Goal: Obtain resource: Download file/media

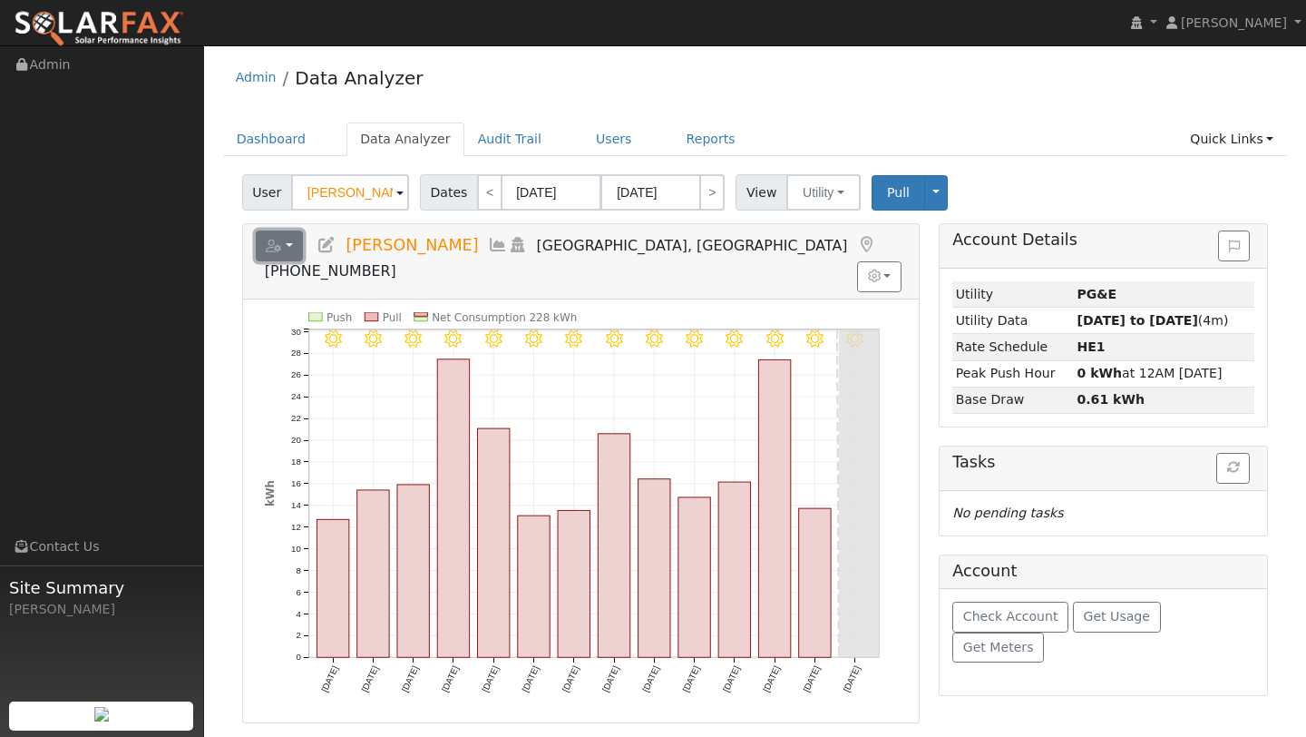
click at [290, 259] on button "button" at bounding box center [280, 245] width 48 height 31
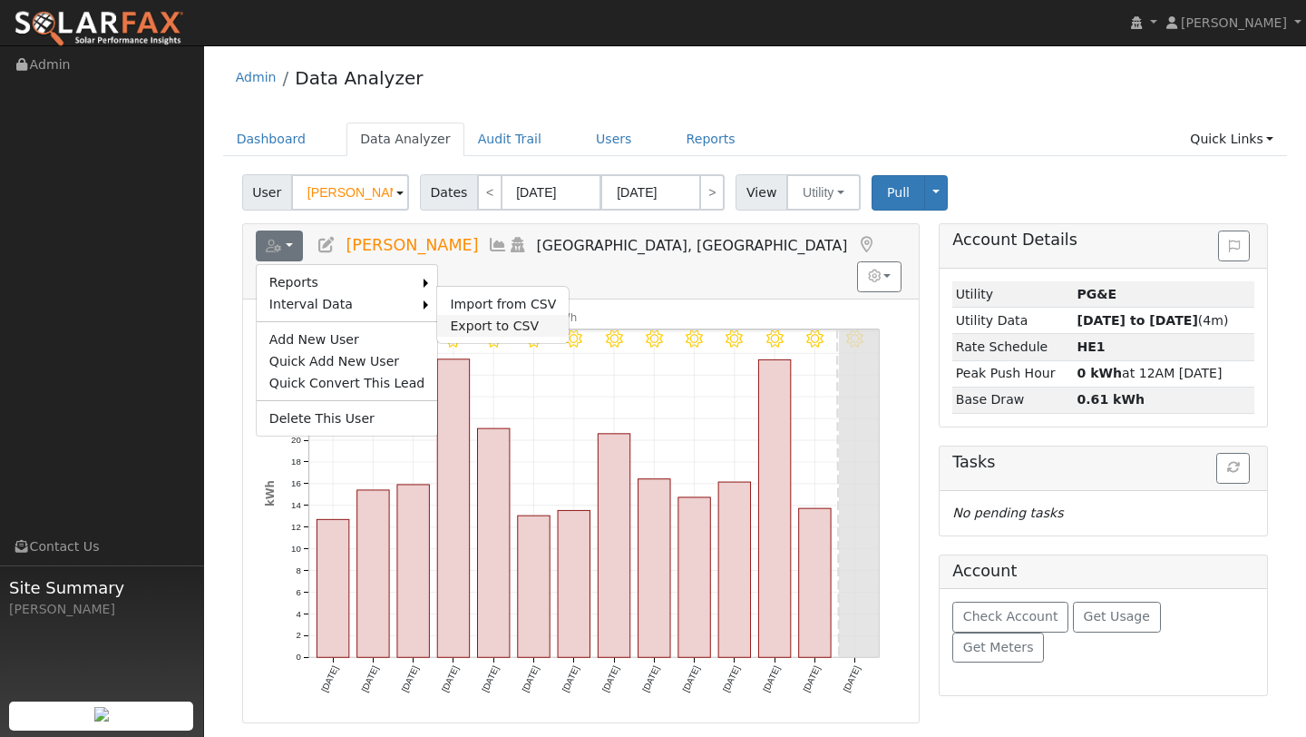
click at [464, 316] on link "Export to CSV" at bounding box center [503, 326] width 132 height 22
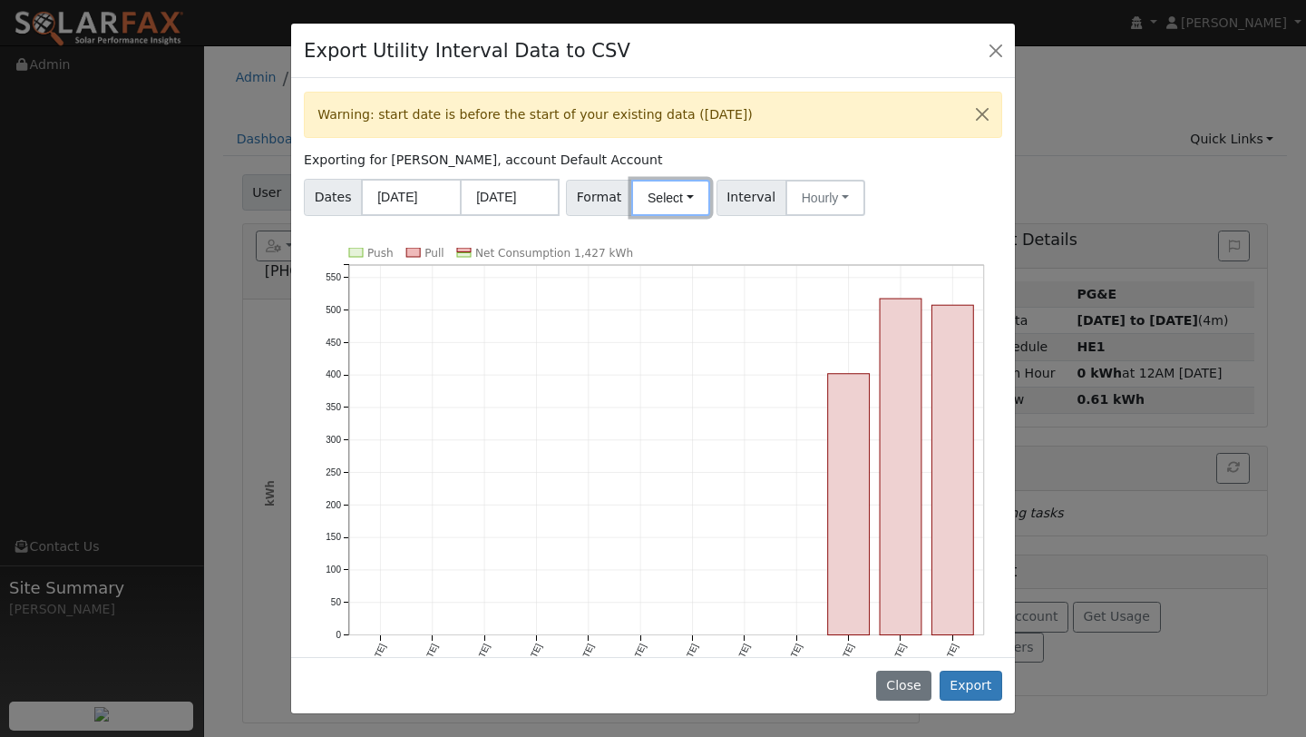
click at [643, 204] on button "Select" at bounding box center [670, 198] width 79 height 36
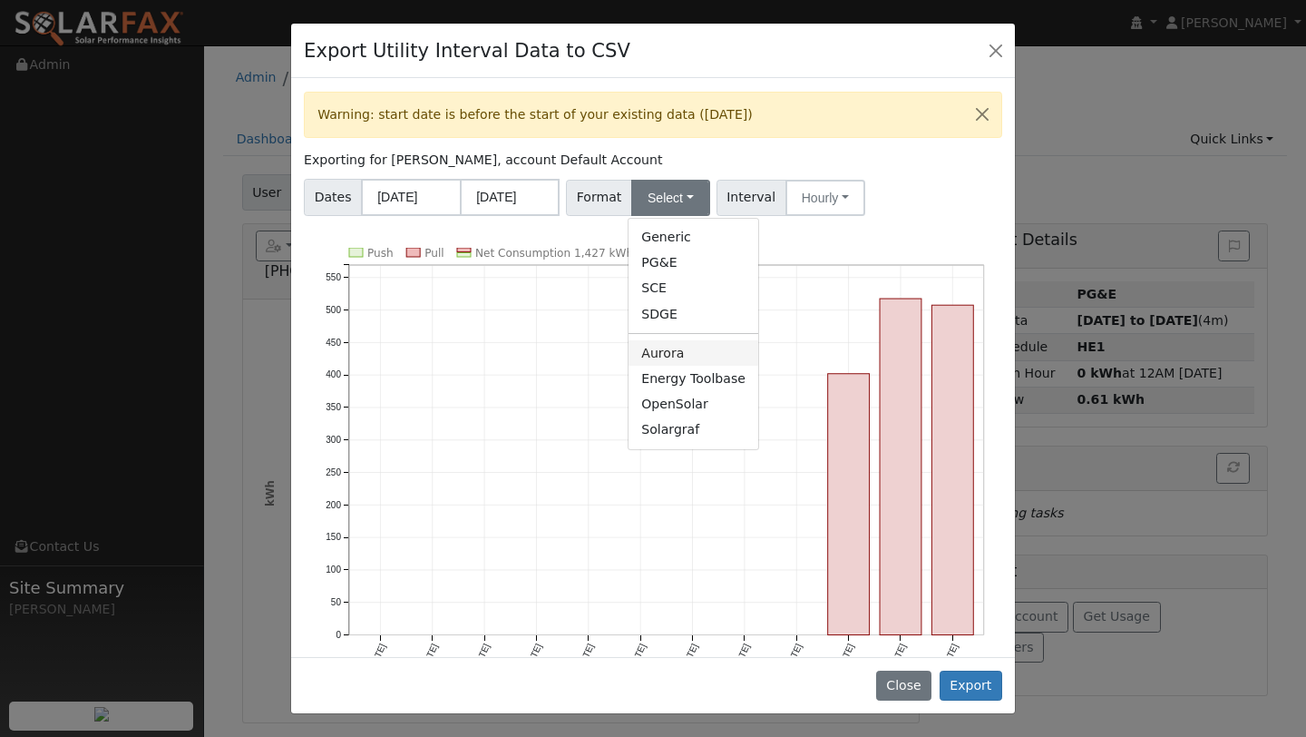
click at [672, 342] on link "Aurora" at bounding box center [694, 352] width 130 height 25
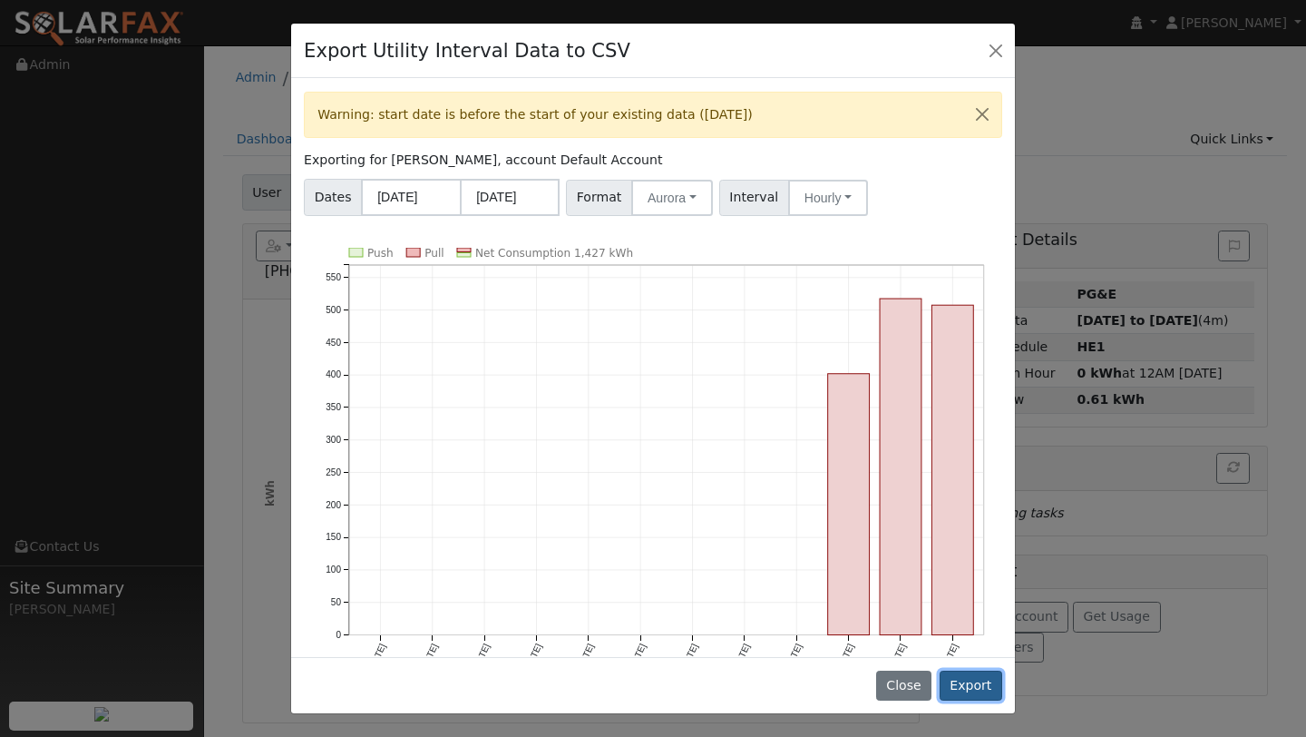
click at [962, 680] on button "Export" at bounding box center [971, 685] width 63 height 31
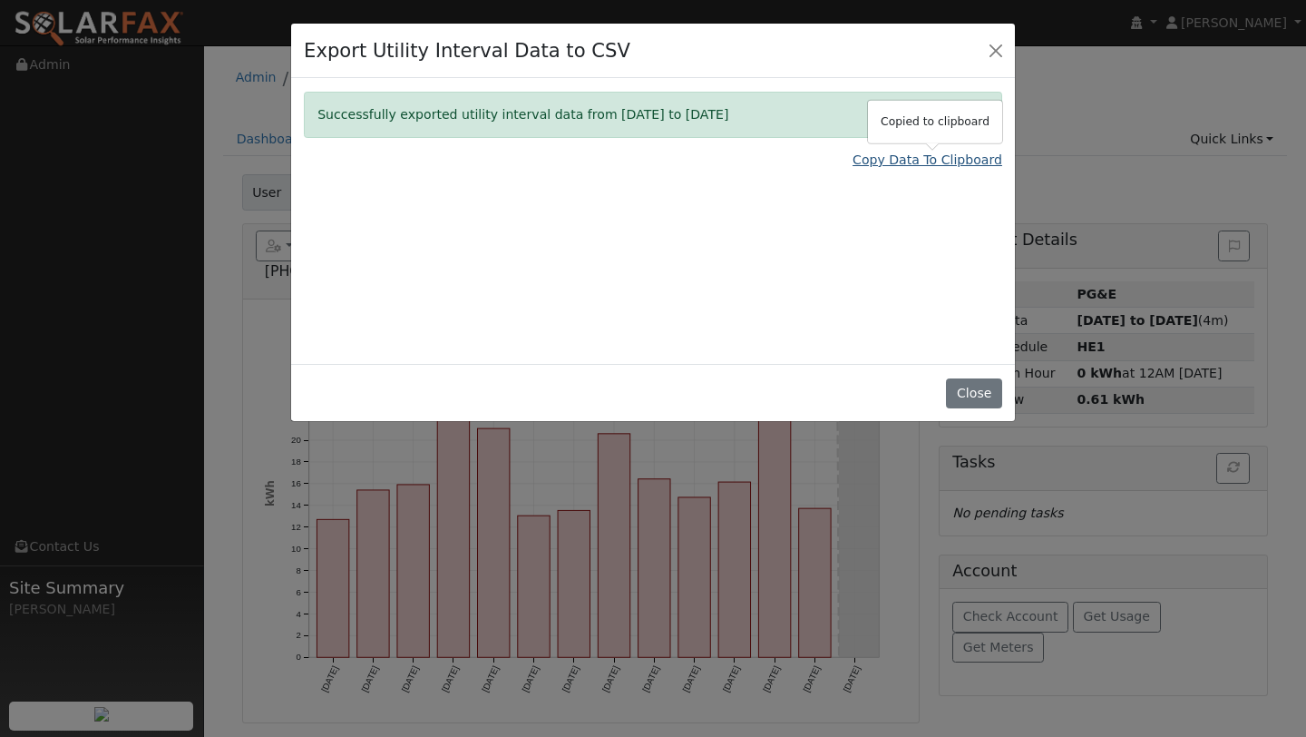
click at [912, 160] on link "Copy Data To Clipboard" at bounding box center [928, 160] width 150 height 19
click at [987, 53] on button "Close" at bounding box center [995, 49] width 25 height 25
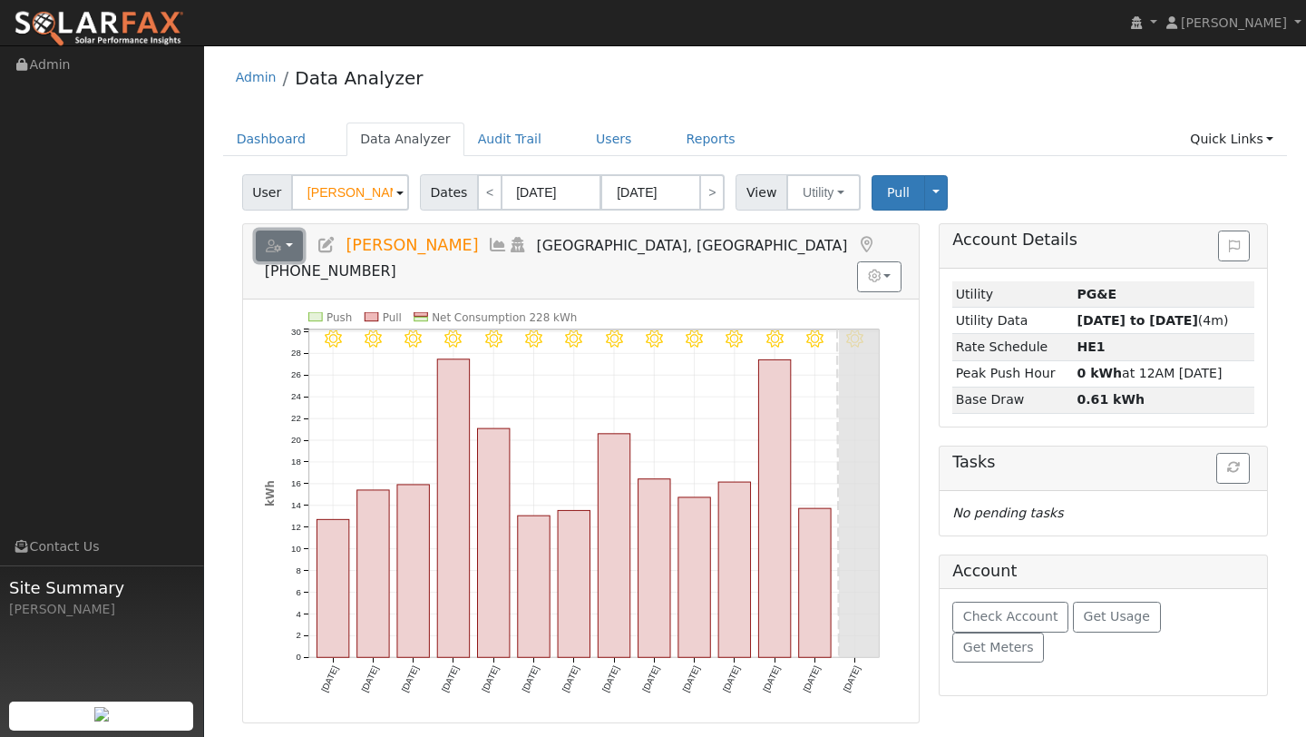
click at [293, 245] on button "button" at bounding box center [280, 245] width 48 height 31
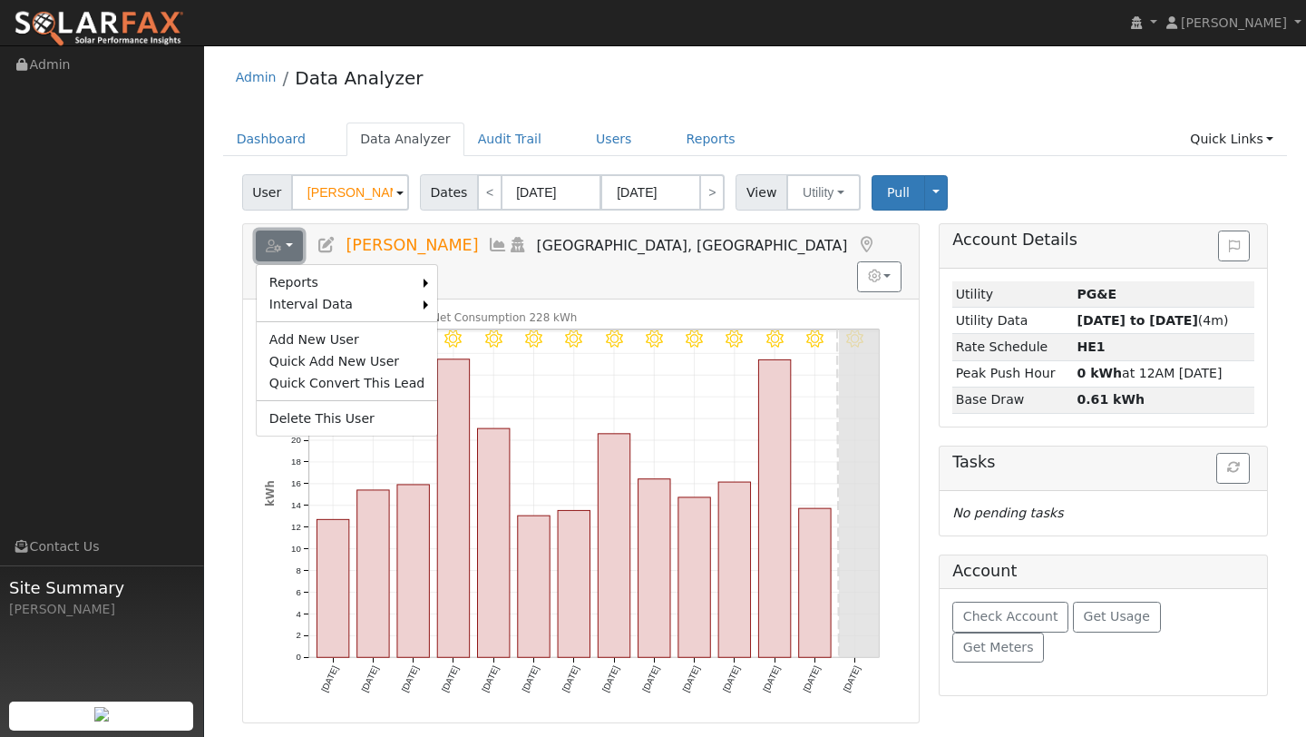
click at [295, 248] on button "button" at bounding box center [280, 245] width 48 height 31
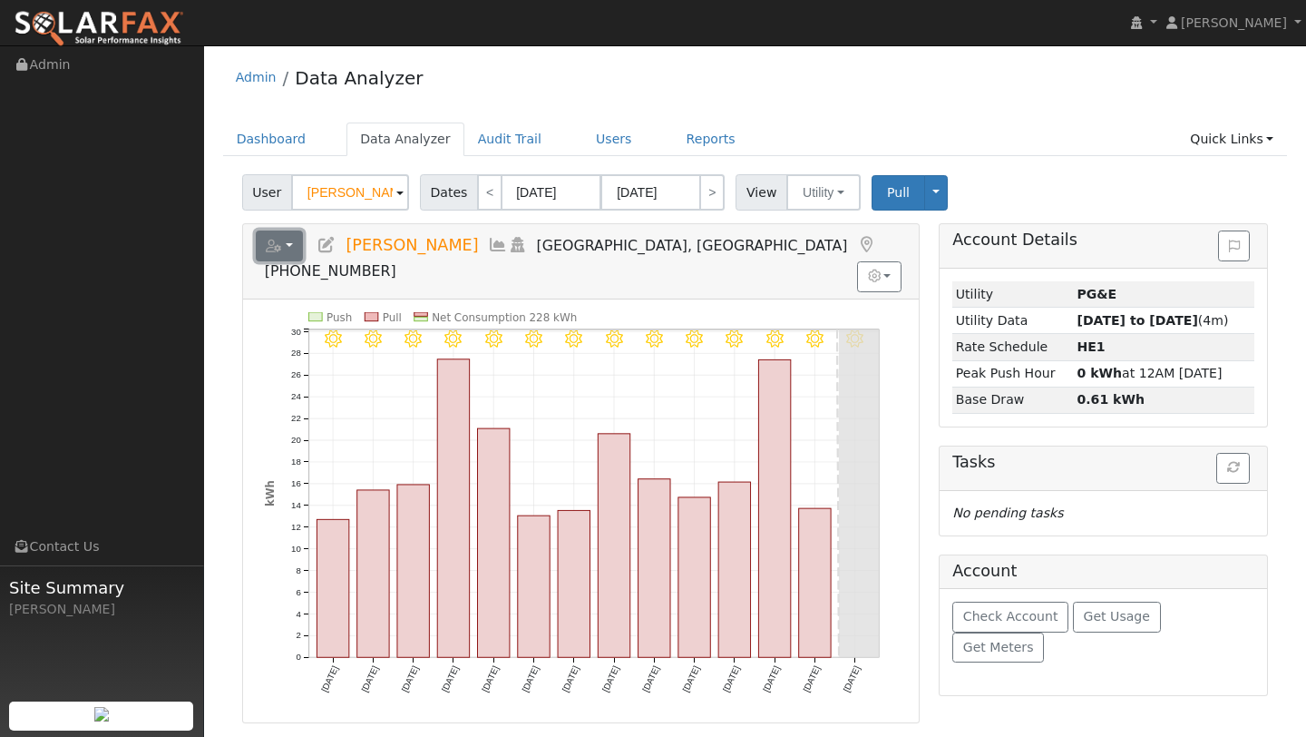
click at [295, 248] on button "button" at bounding box center [280, 245] width 48 height 31
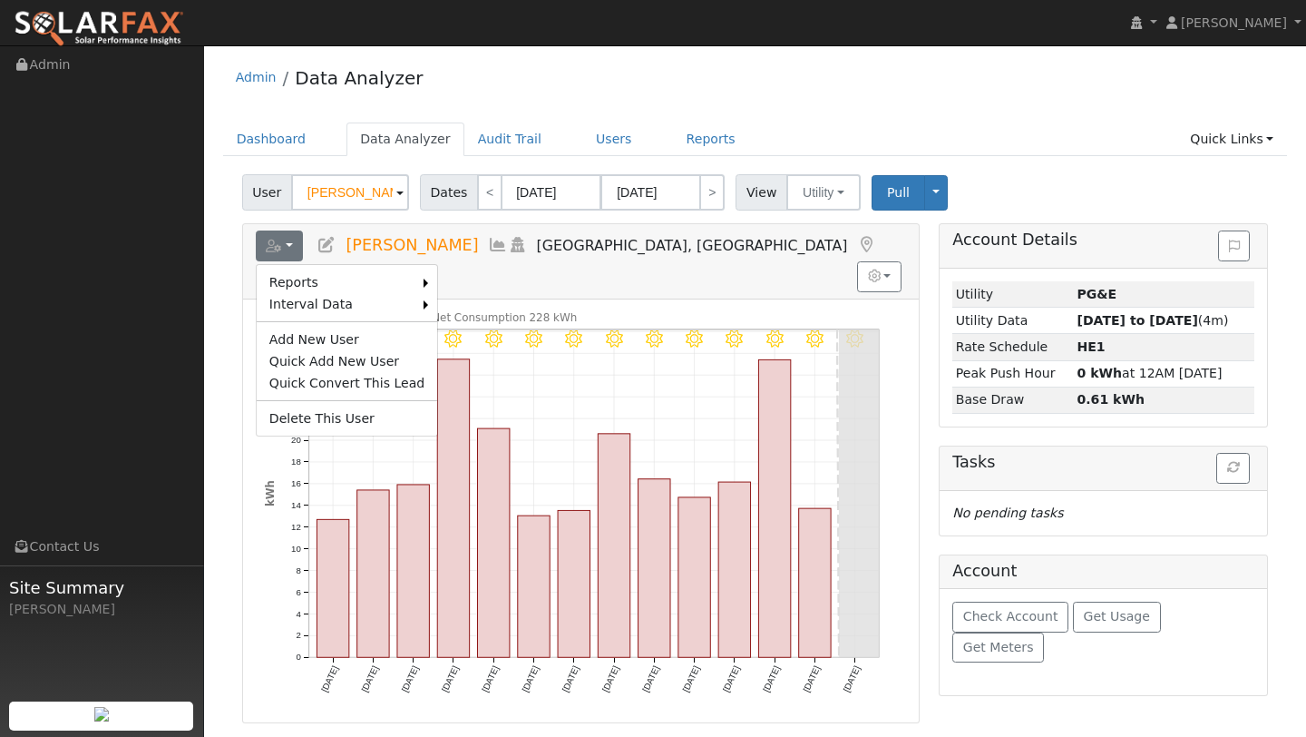
click at [235, 252] on div "Reports Scenario Health Check Energy Audit Account Timeline User Audit Trail In…" at bounding box center [581, 582] width 698 height 718
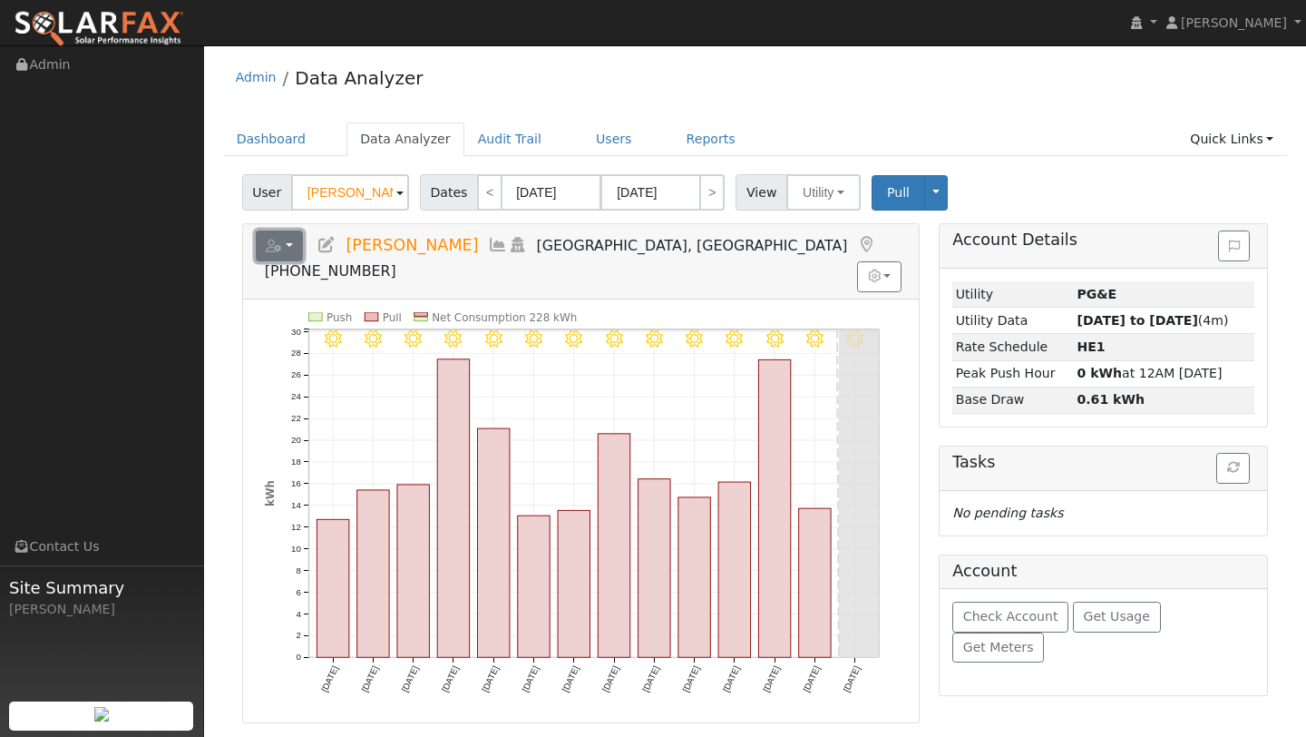
click at [286, 249] on button "button" at bounding box center [280, 245] width 48 height 31
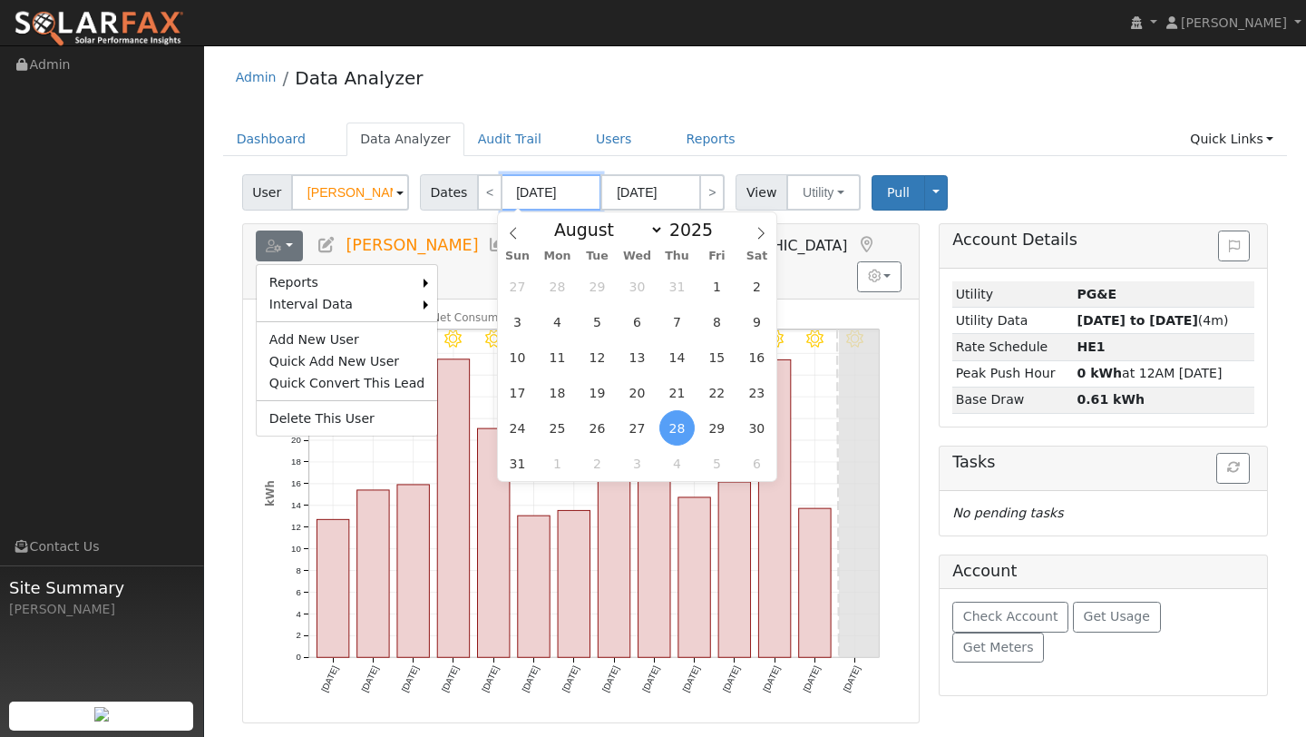
click at [530, 198] on input "[DATE]" at bounding box center [552, 192] width 100 height 36
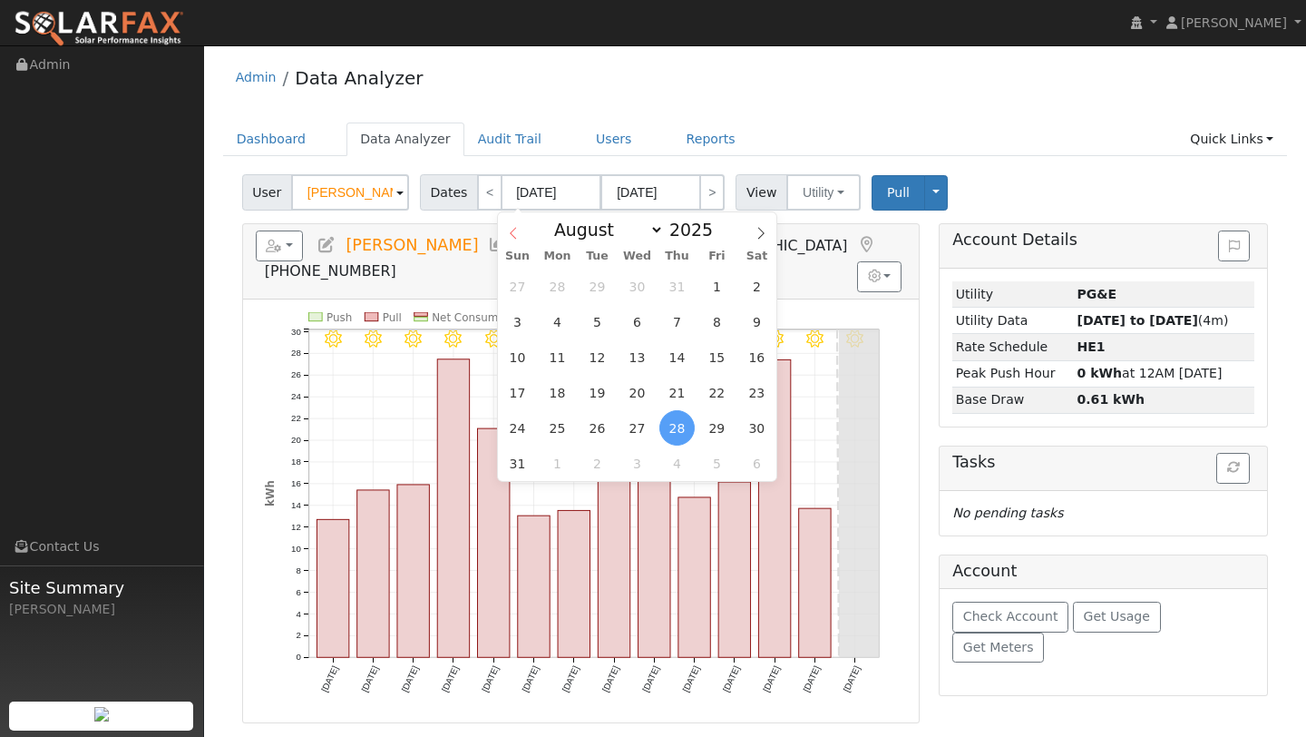
click at [524, 235] on span at bounding box center [513, 227] width 31 height 31
select select "6"
click at [570, 195] on input "[DATE]" at bounding box center [552, 192] width 100 height 36
click at [577, 195] on input "[DATE]" at bounding box center [552, 192] width 100 height 36
type input "09/10/0202"
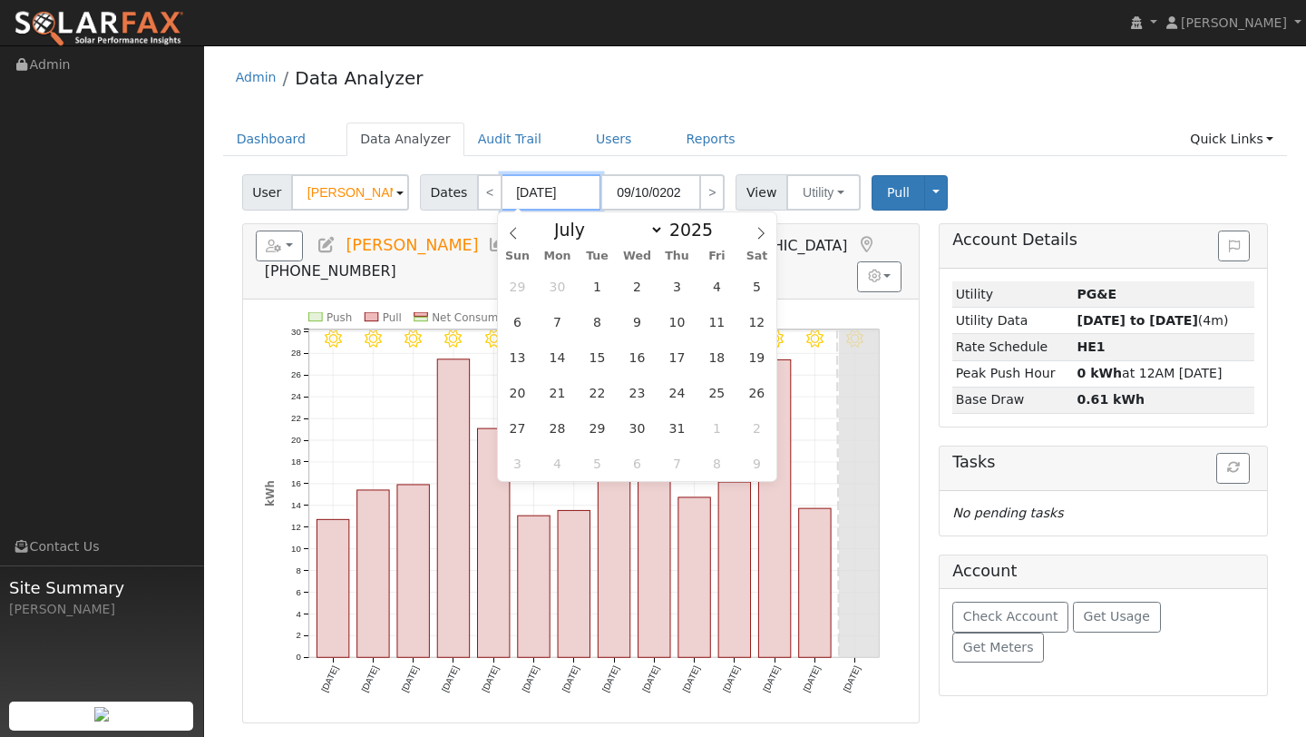
type input "08/28/202"
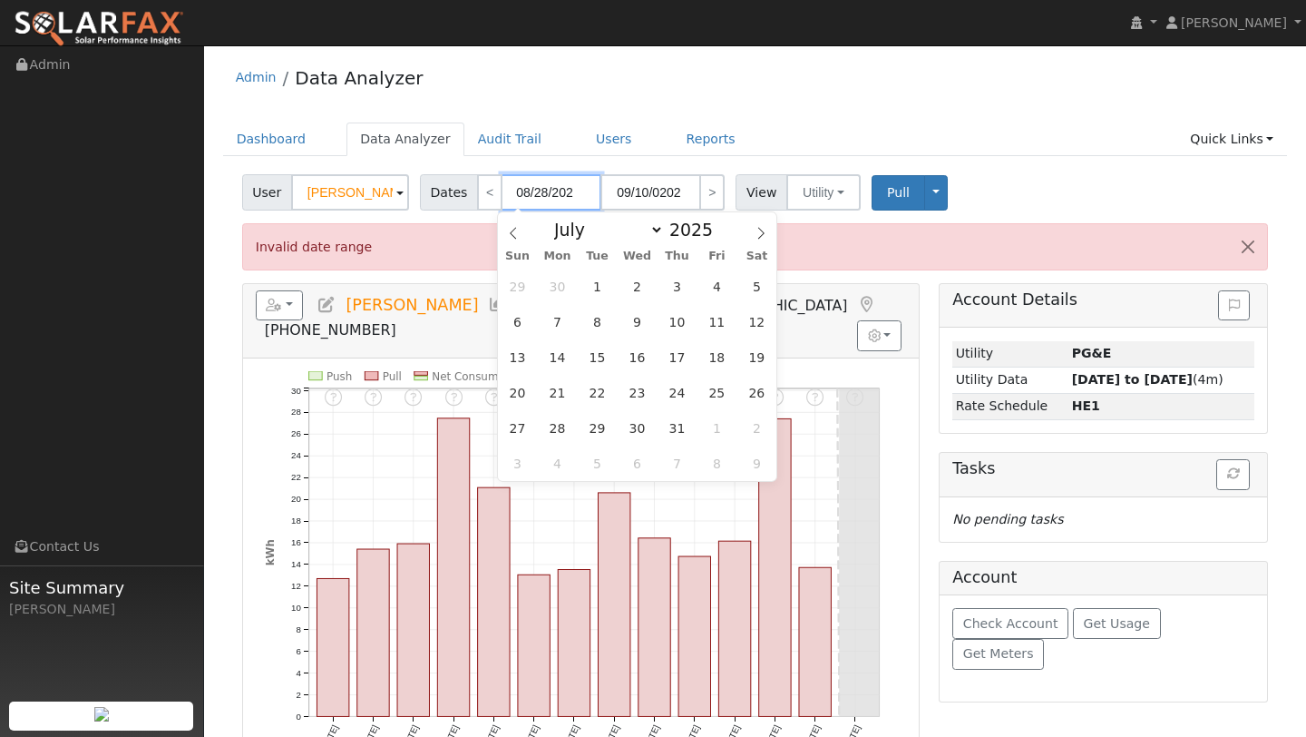
type input "09/10/2024"
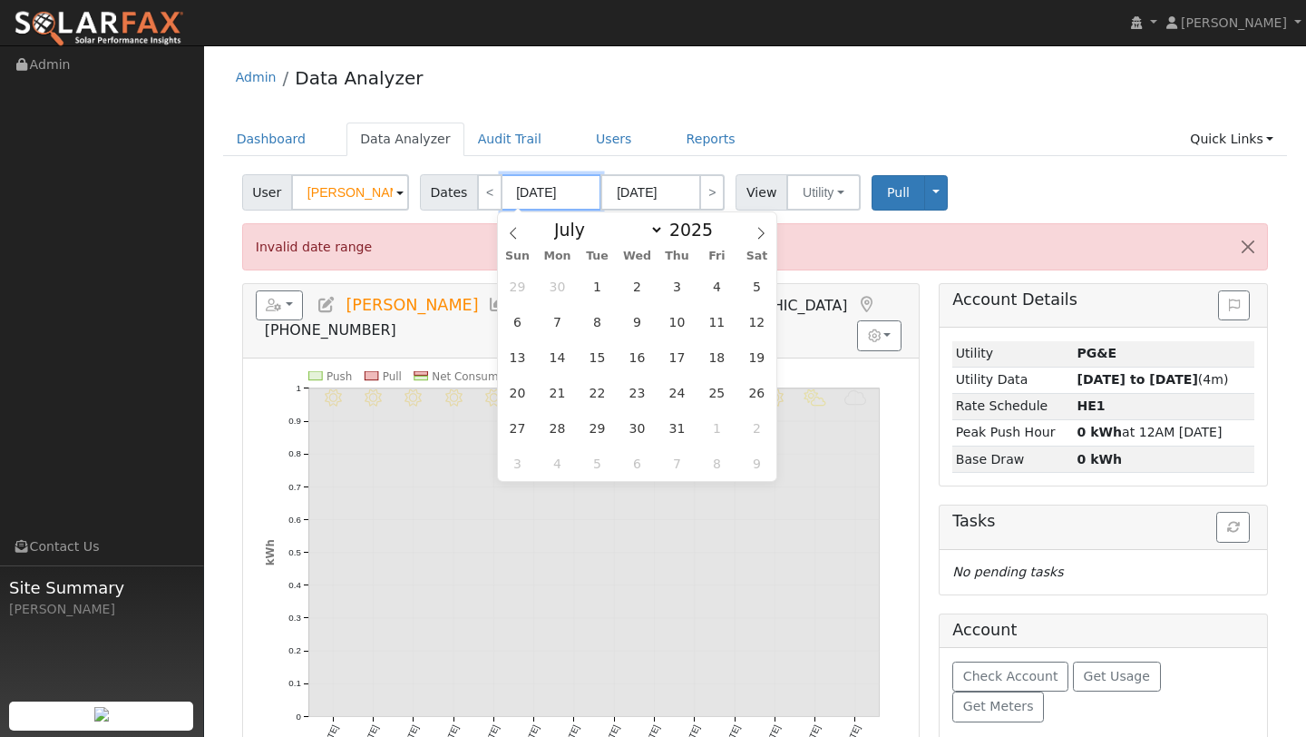
type input "08/28/2024"
click at [205, 255] on div "User Profile First name Last name Email Email Notifications No Emails No Emails…" at bounding box center [755, 527] width 1102 height 965
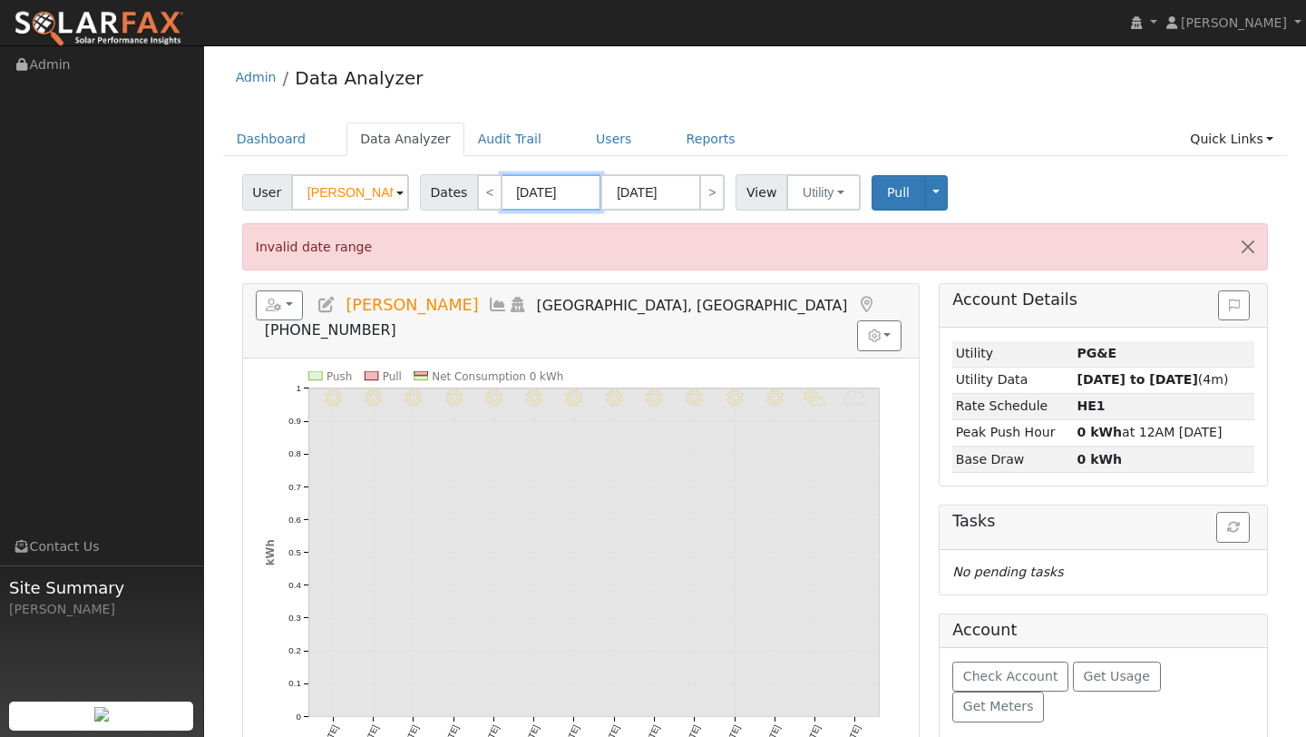
click at [576, 191] on input "08/28/2024" at bounding box center [552, 192] width 100 height 36
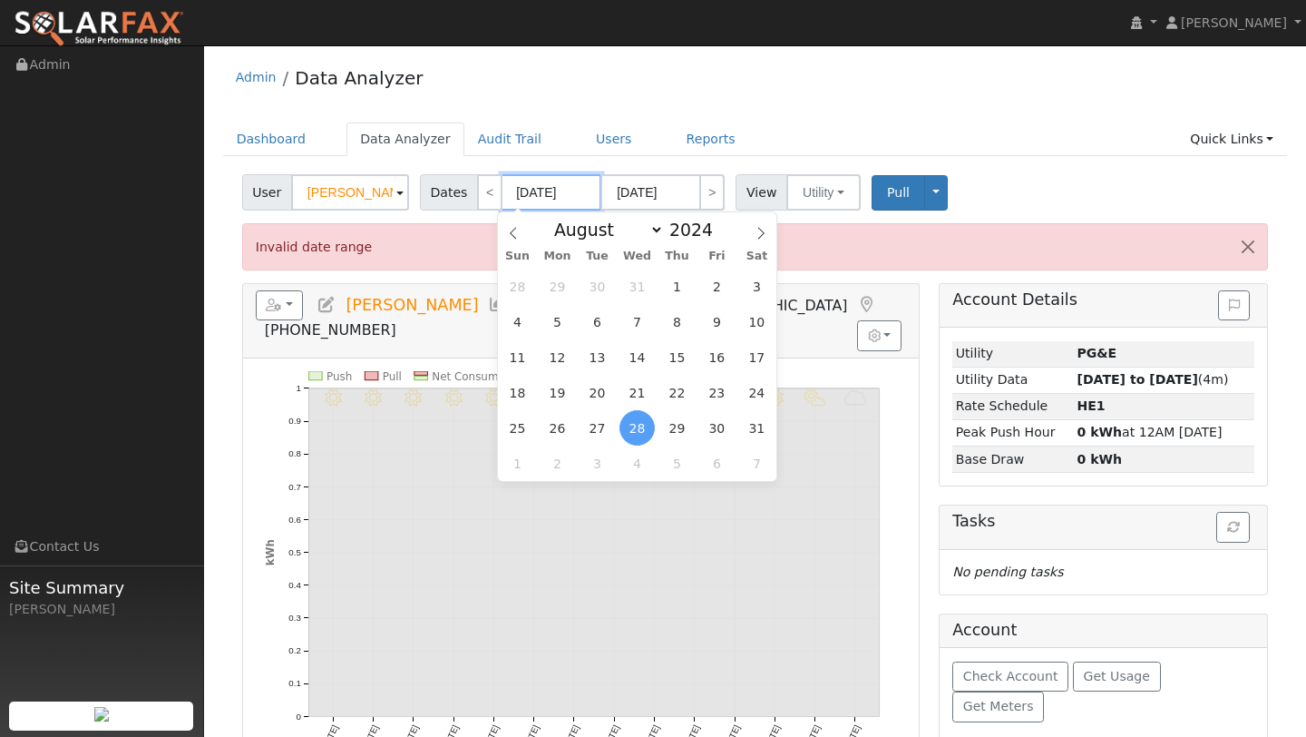
type input "09/10/0202"
type input "08/28/202"
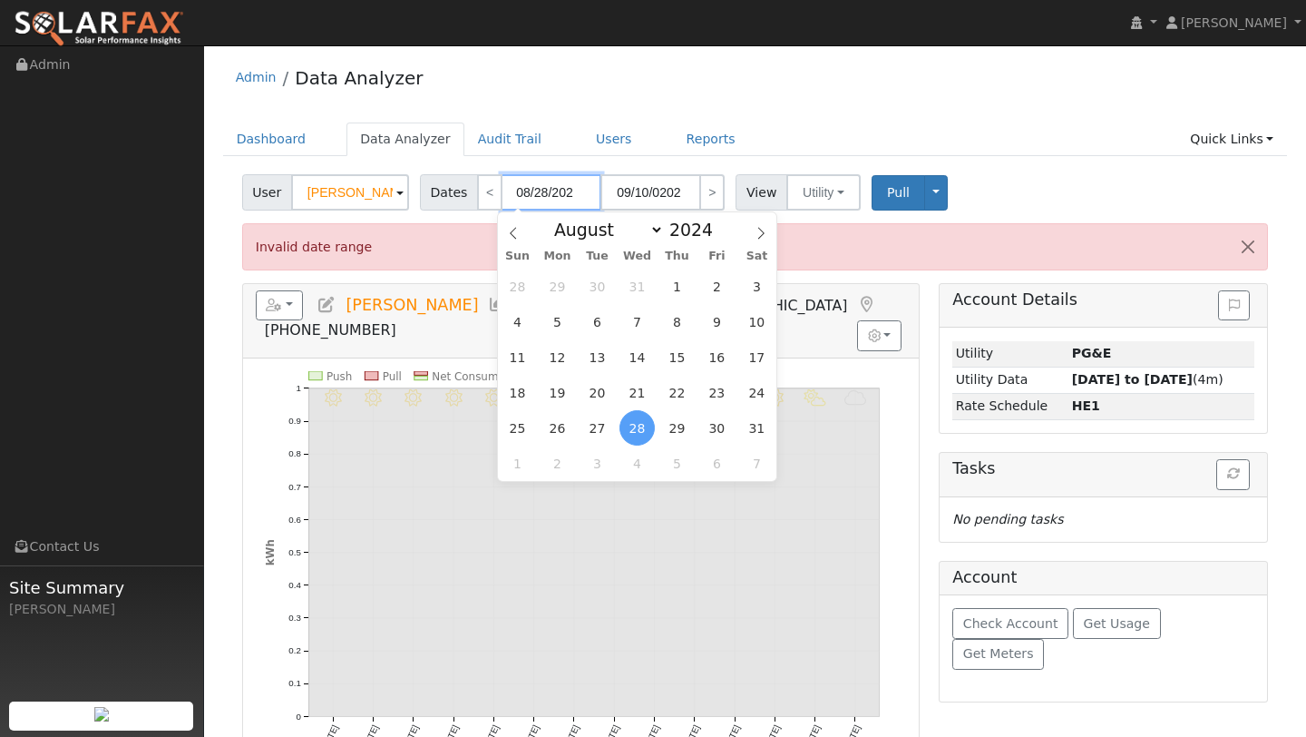
type input "[DATE]"
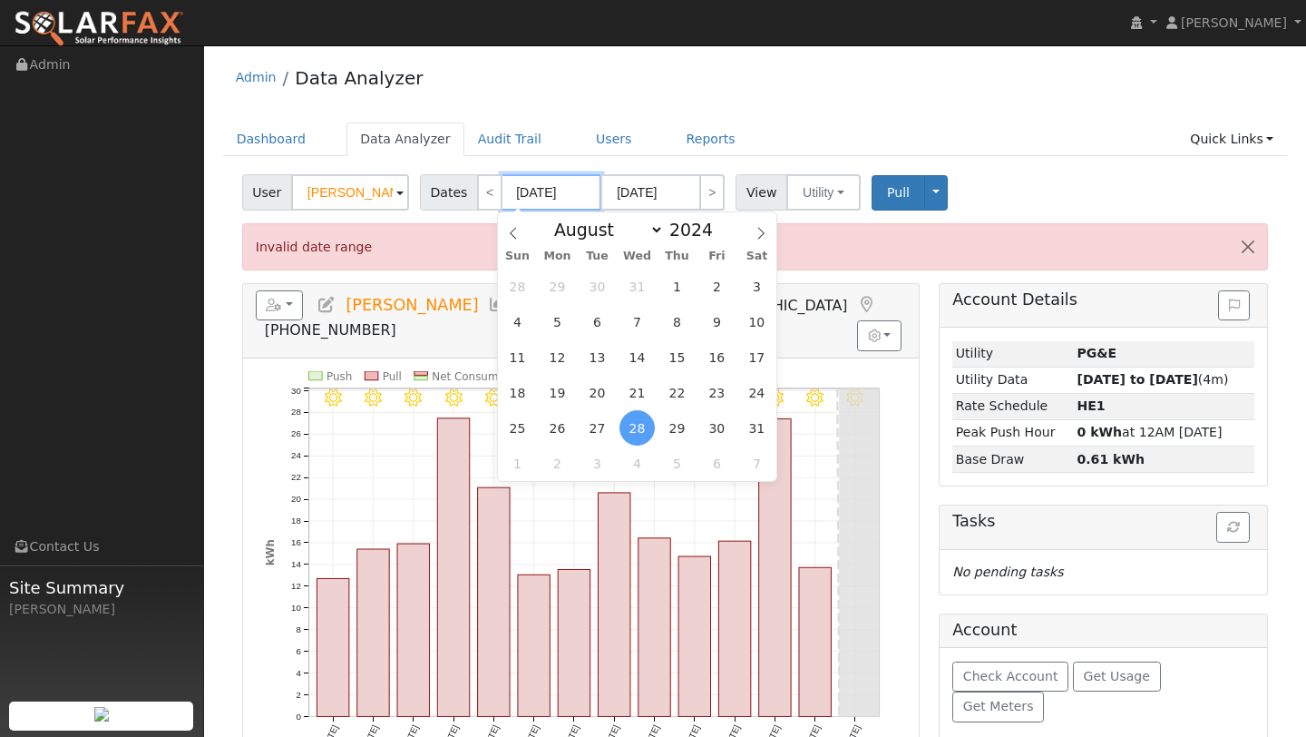
type input "09/10/0202"
type input "08/28/202"
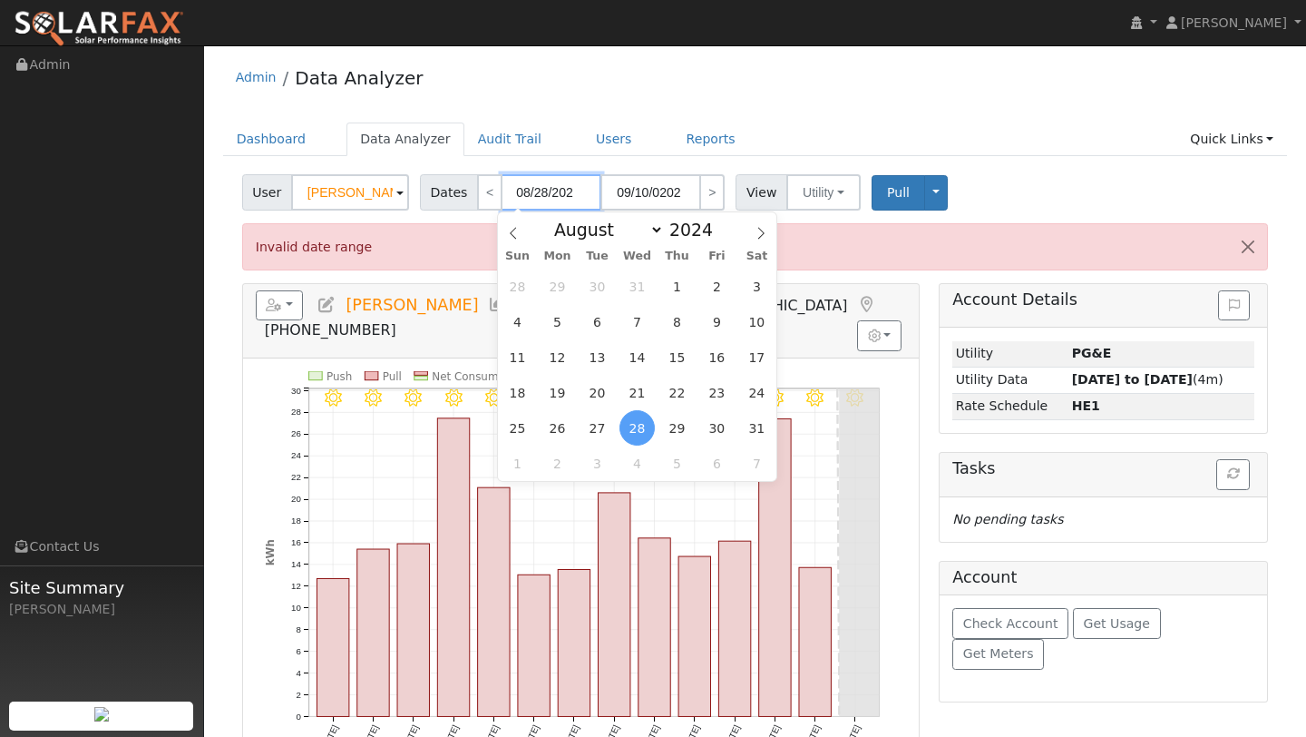
type input "09/10/2024"
type input "08/28/2024"
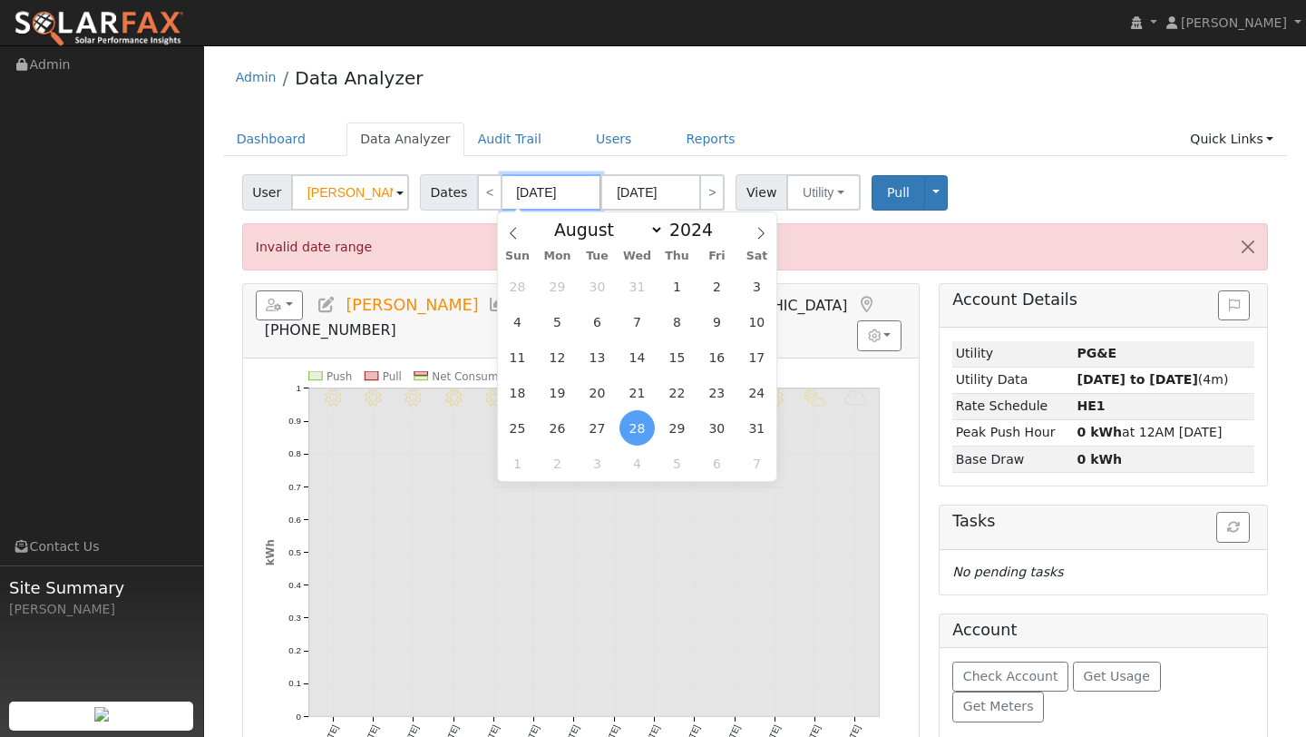
click at [524, 192] on input "08/28/2024" at bounding box center [552, 192] width 100 height 36
type input "0/28/2024"
type input "09/28/2024"
click at [230, 275] on div "User Rey Castro Account Default Account Default Account 9090 Cambridge Circle, …" at bounding box center [755, 584] width 1065 height 833
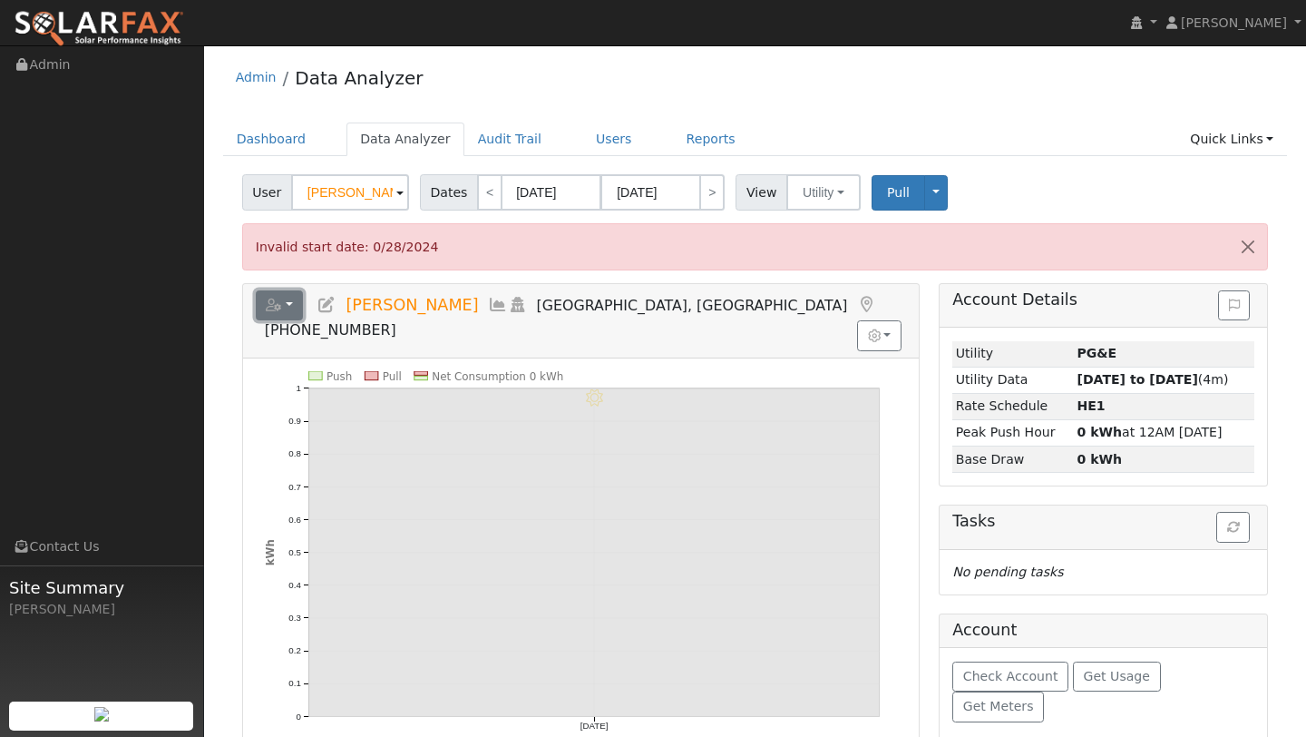
click at [277, 296] on button "button" at bounding box center [280, 305] width 48 height 31
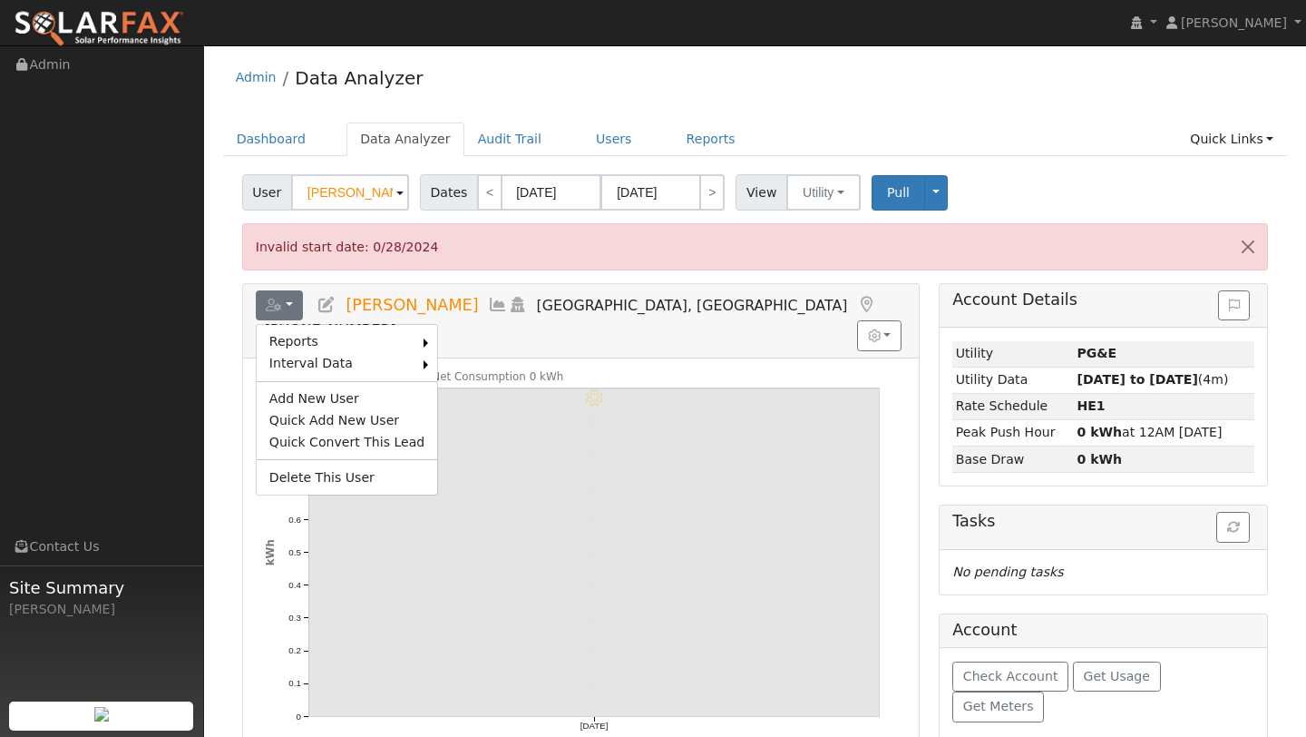
click at [221, 267] on div "Edit User: New Select an Ac... New Account Nickname Cancel Create Are you sure …" at bounding box center [755, 587] width 1084 height 826
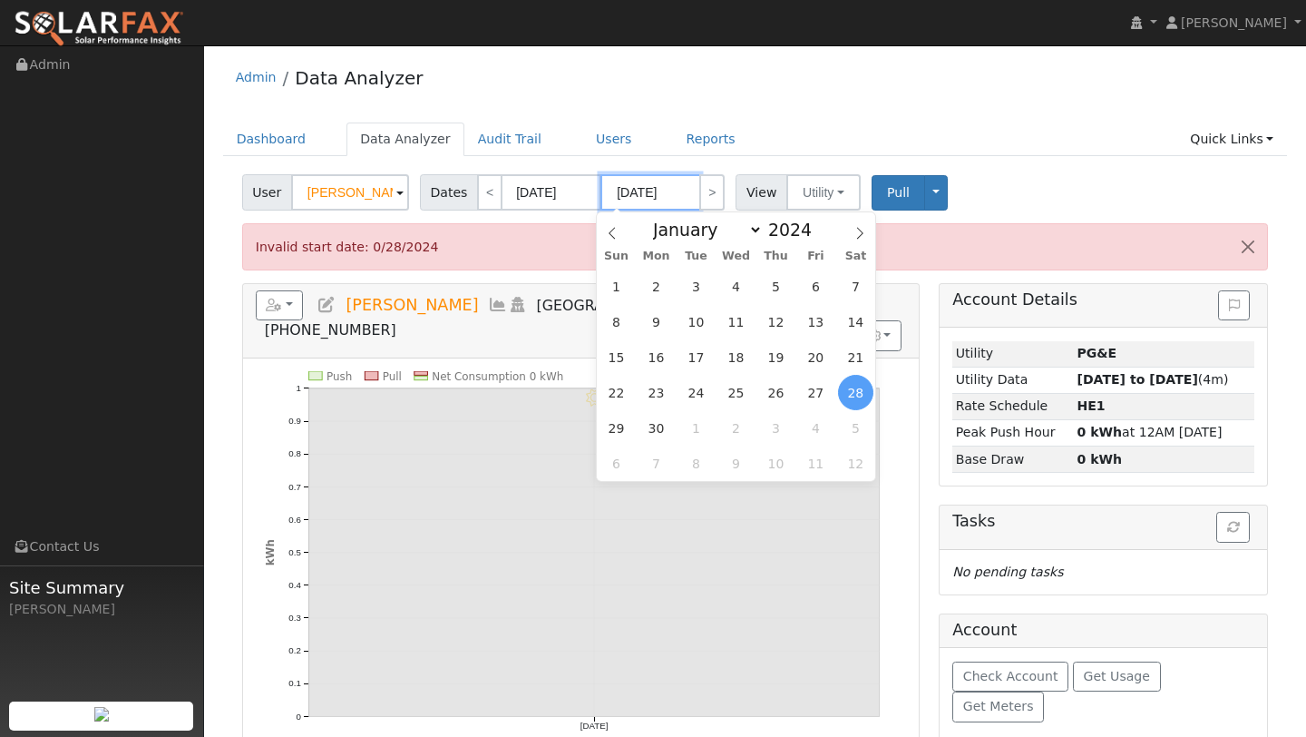
click at [676, 187] on input "09/28/2024" at bounding box center [651, 192] width 100 height 36
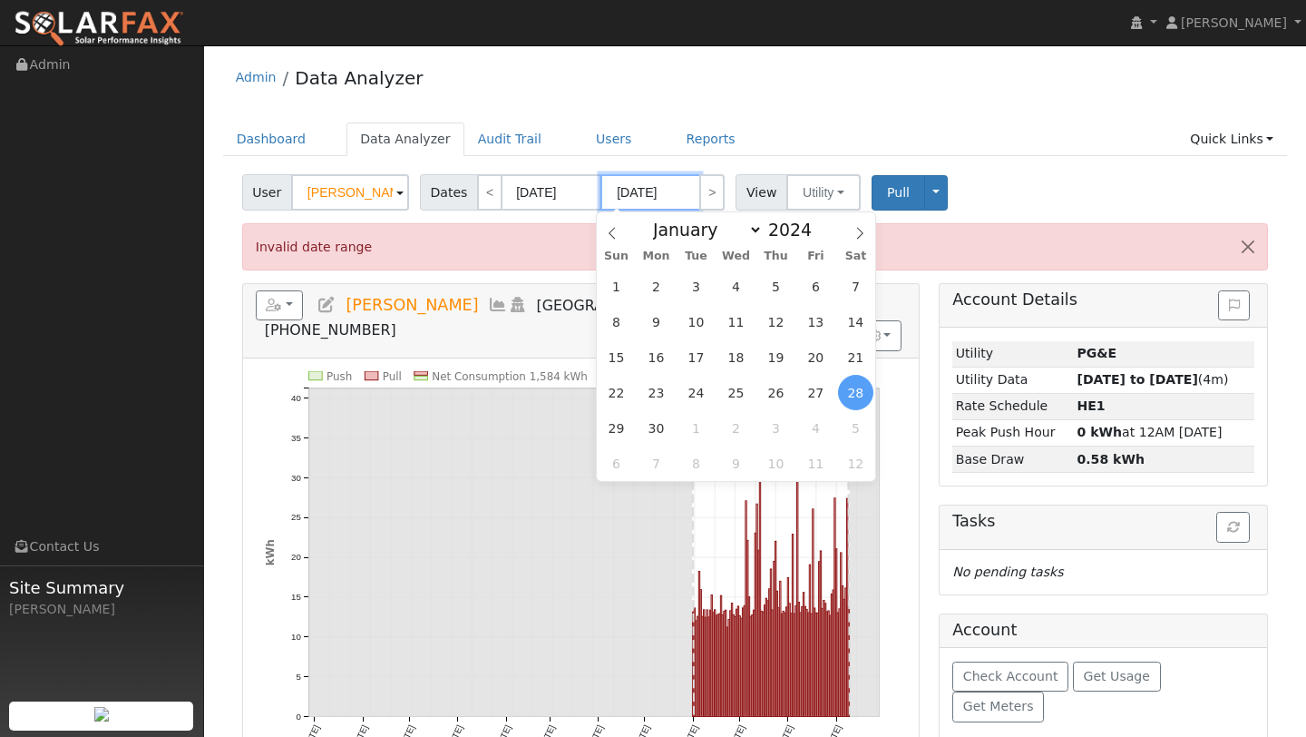
type input "09/28/2025"
click at [194, 250] on ul "Navigation Admin Links Contact Us Site Summary Kelsey Commerford" at bounding box center [102, 414] width 204 height 737
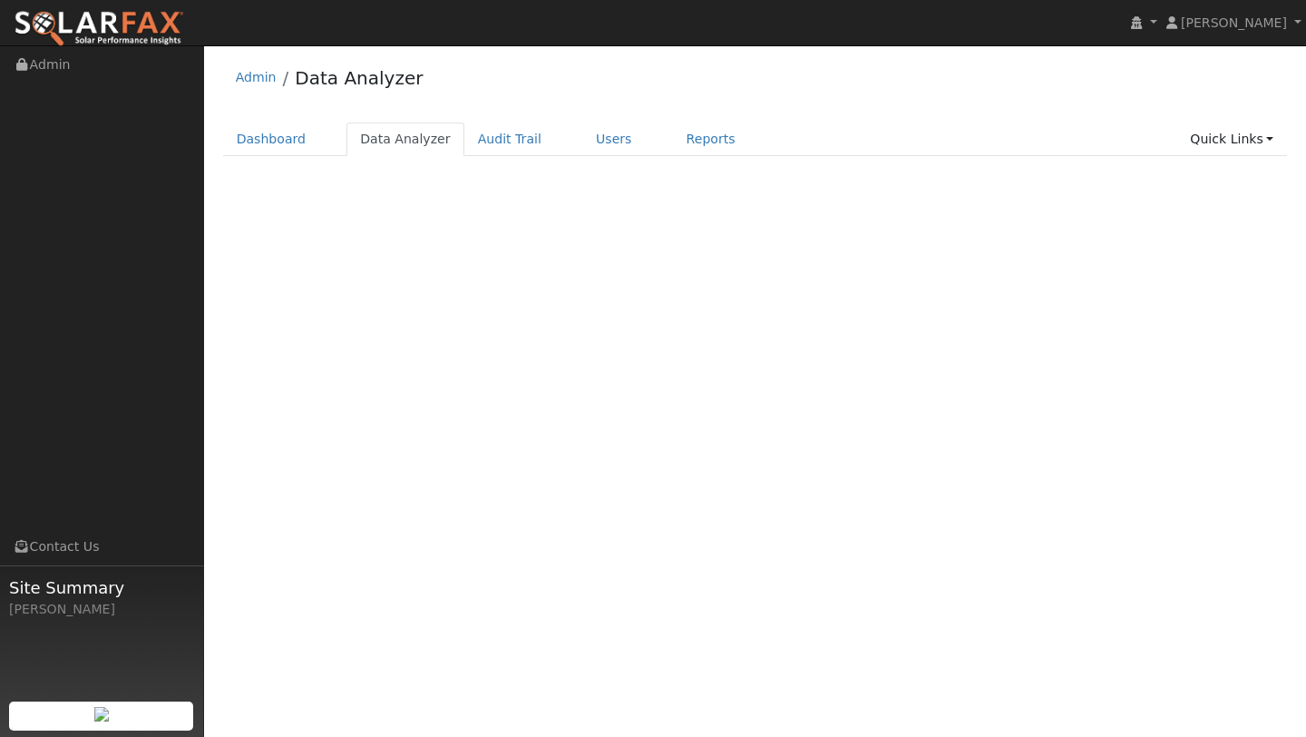
select select "7"
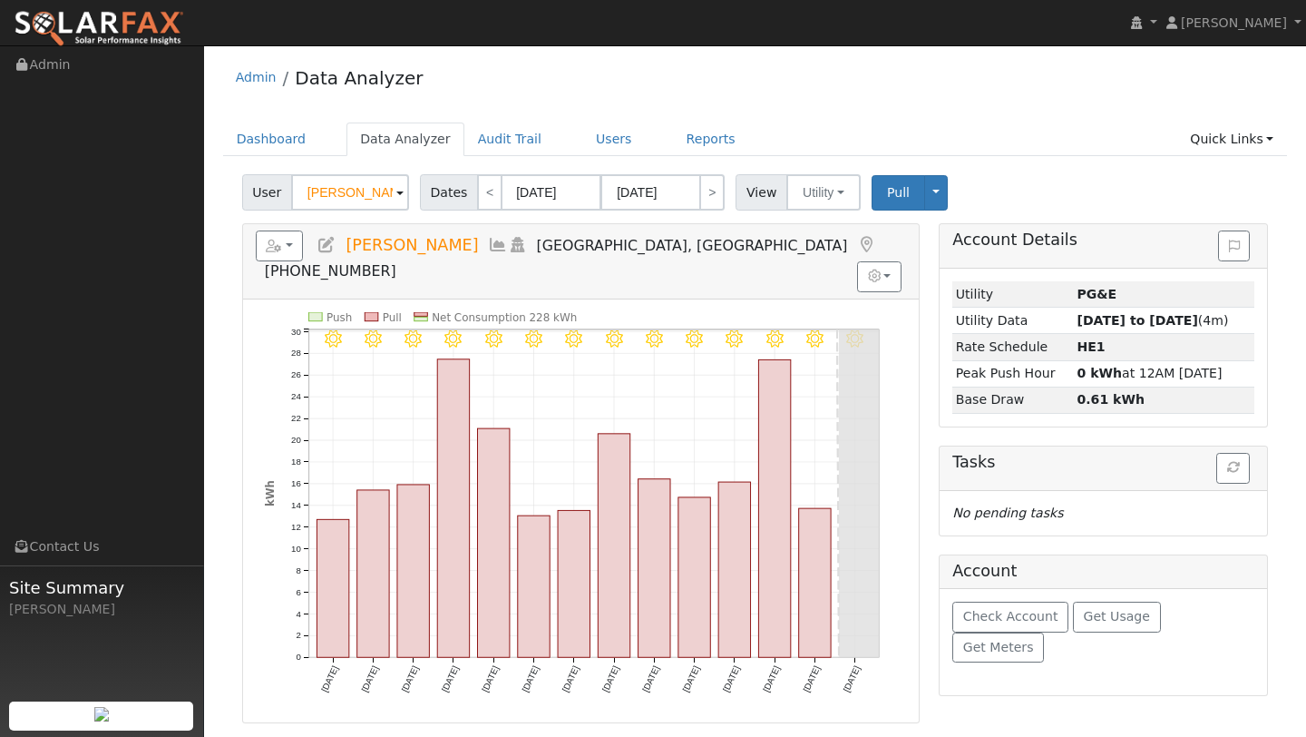
click at [450, 191] on span "Dates" at bounding box center [449, 192] width 58 height 36
click at [567, 188] on input "[DATE]" at bounding box center [552, 192] width 100 height 36
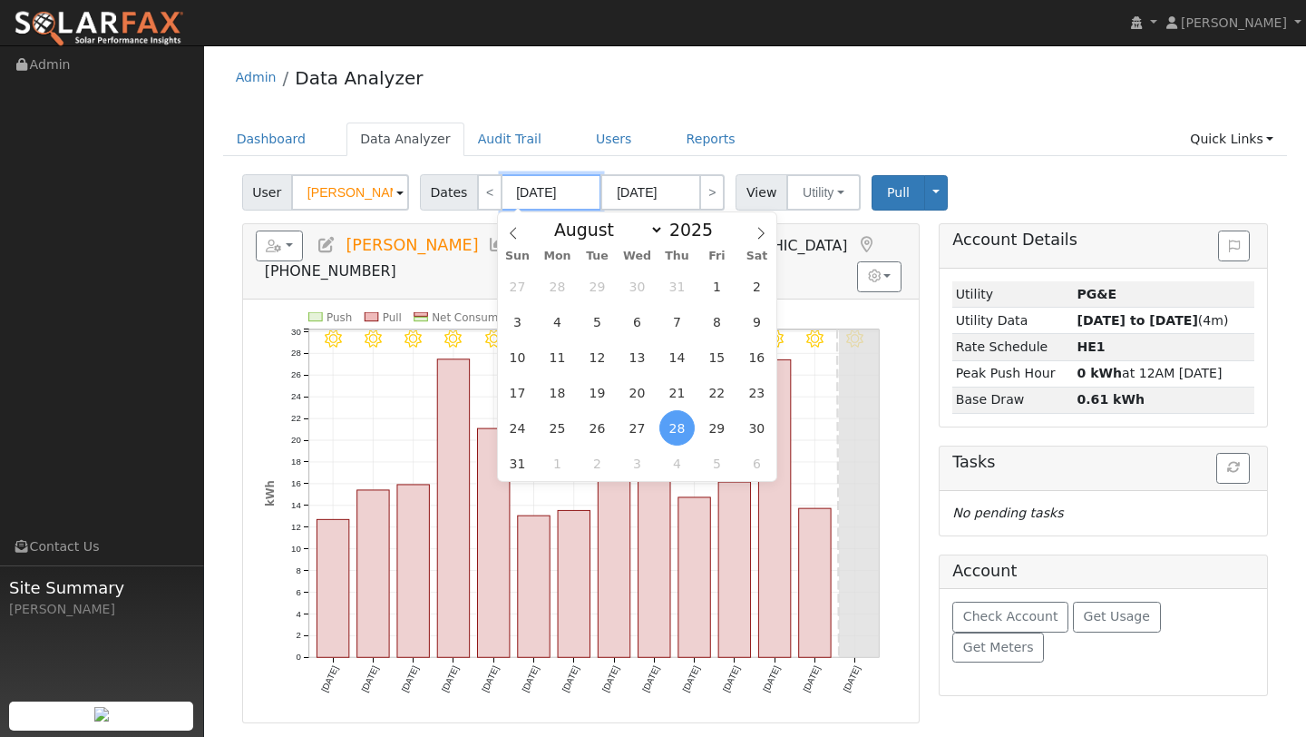
type input "09/10/0202"
type input "08/28/202"
click at [581, 194] on input "08/28/202" at bounding box center [552, 192] width 100 height 36
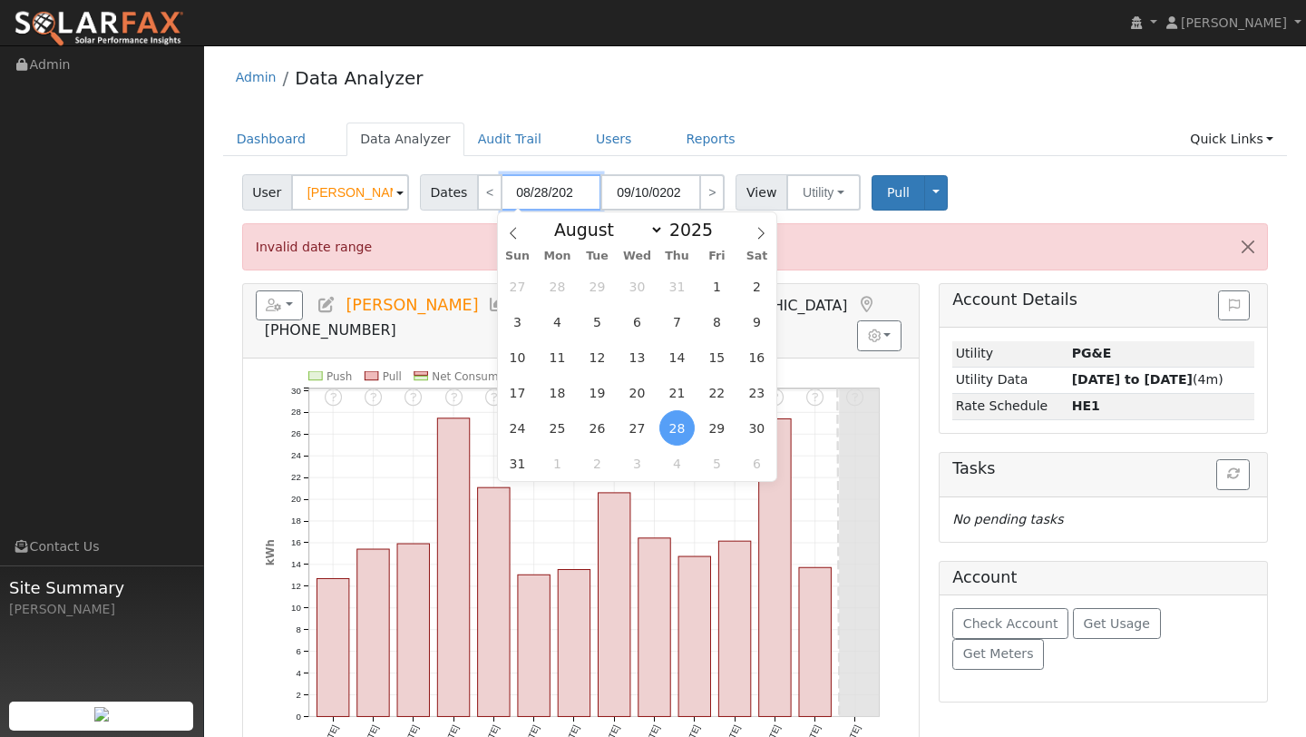
type input "[DATE]"
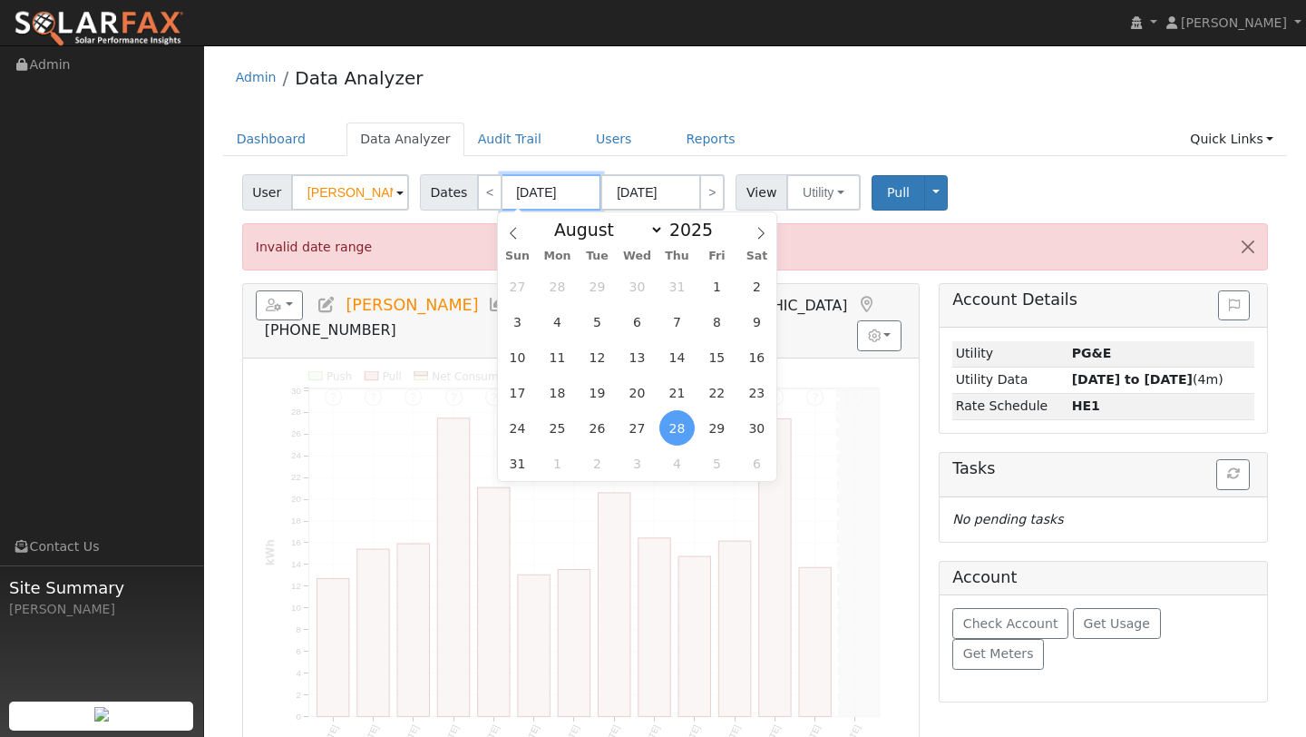
type input "09/10/0002"
type input "08/28/2"
type input "[DATE]"
type input "08/28"
type input "[DATE]"
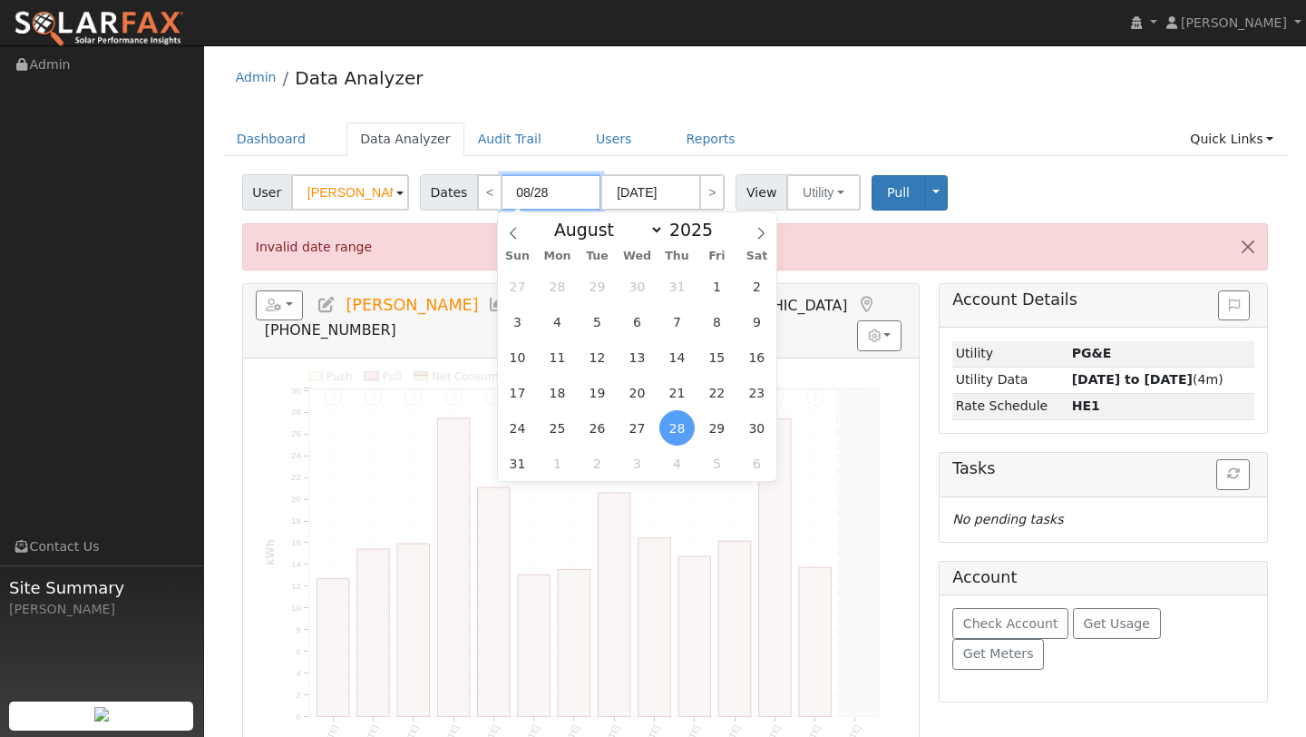
type input "08/2"
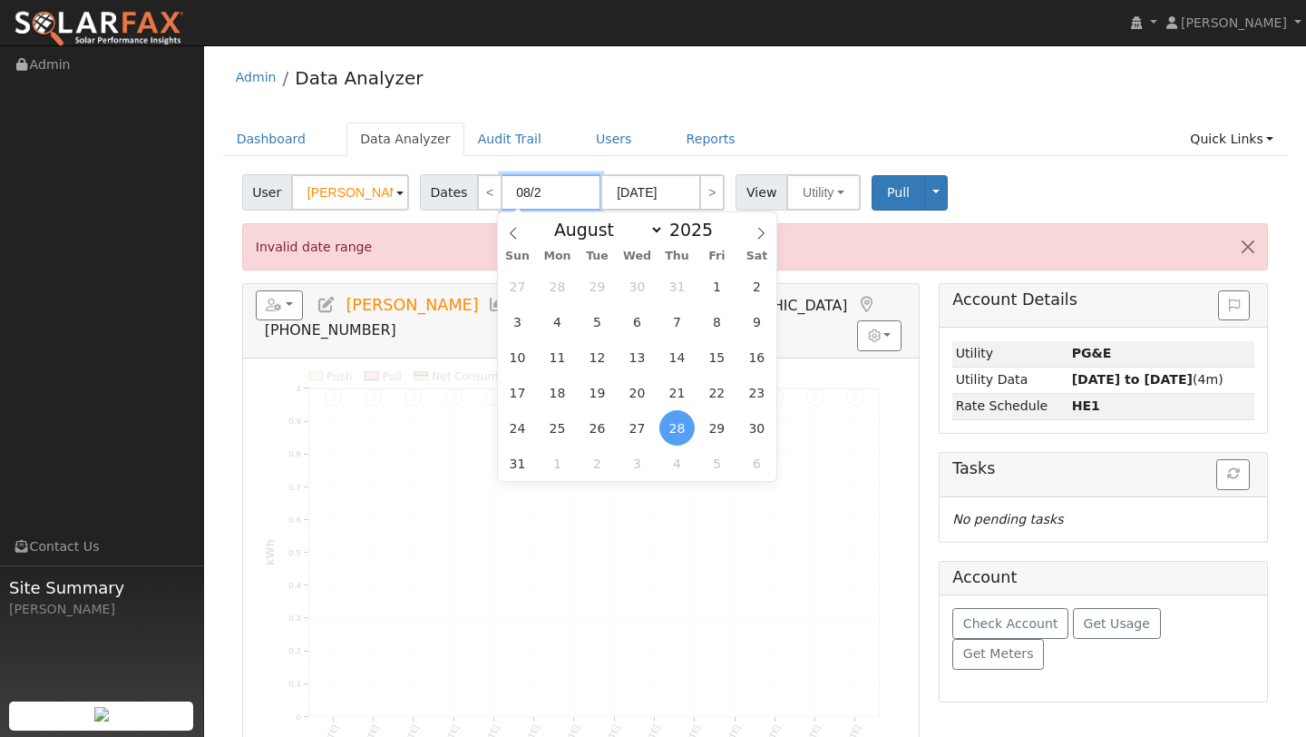
type input "[DATE]"
type input "08"
type input "0"
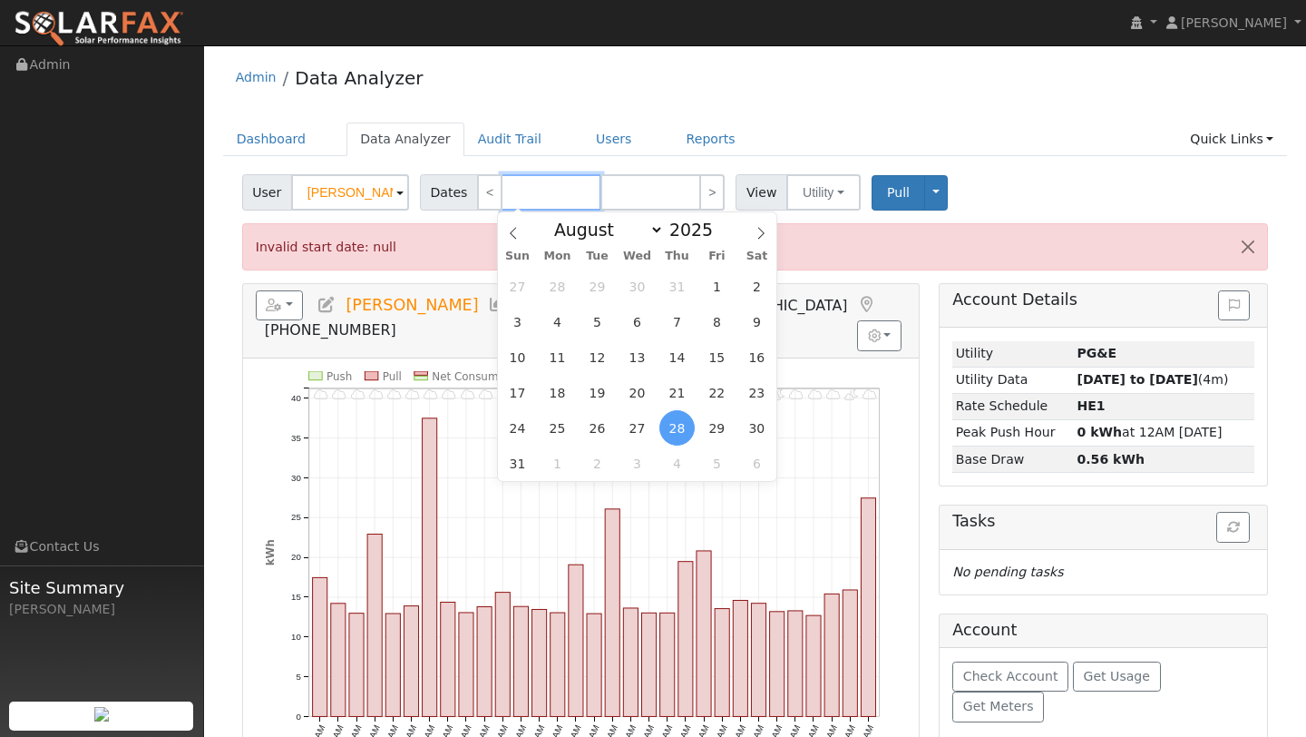
type input "0"
type input "[DATE]"
type input "08"
select select "7"
type input "080"
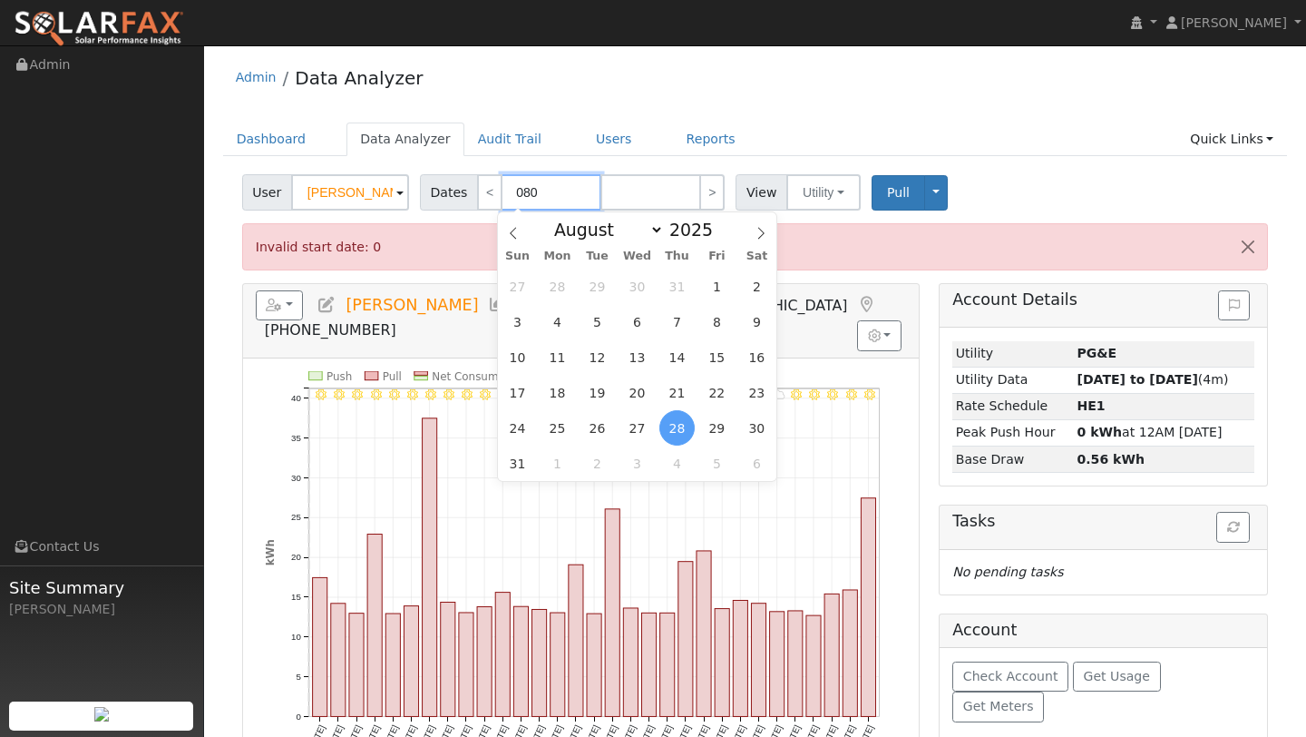
select select "8"
type input "[DATE]"
type input "0801"
select select "7"
type input "08/31/0002"
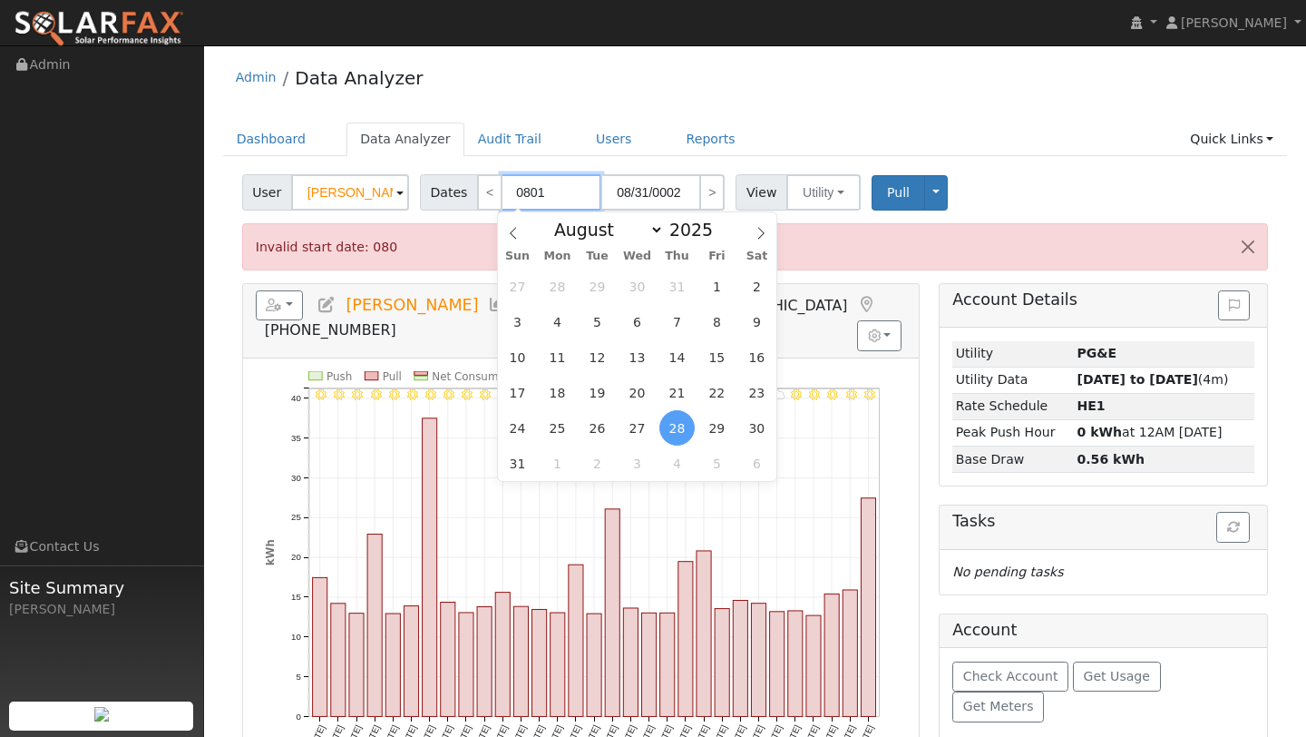
type input "1902"
type input "08012"
type input "[DATE]"
type input "2020"
type input "080120"
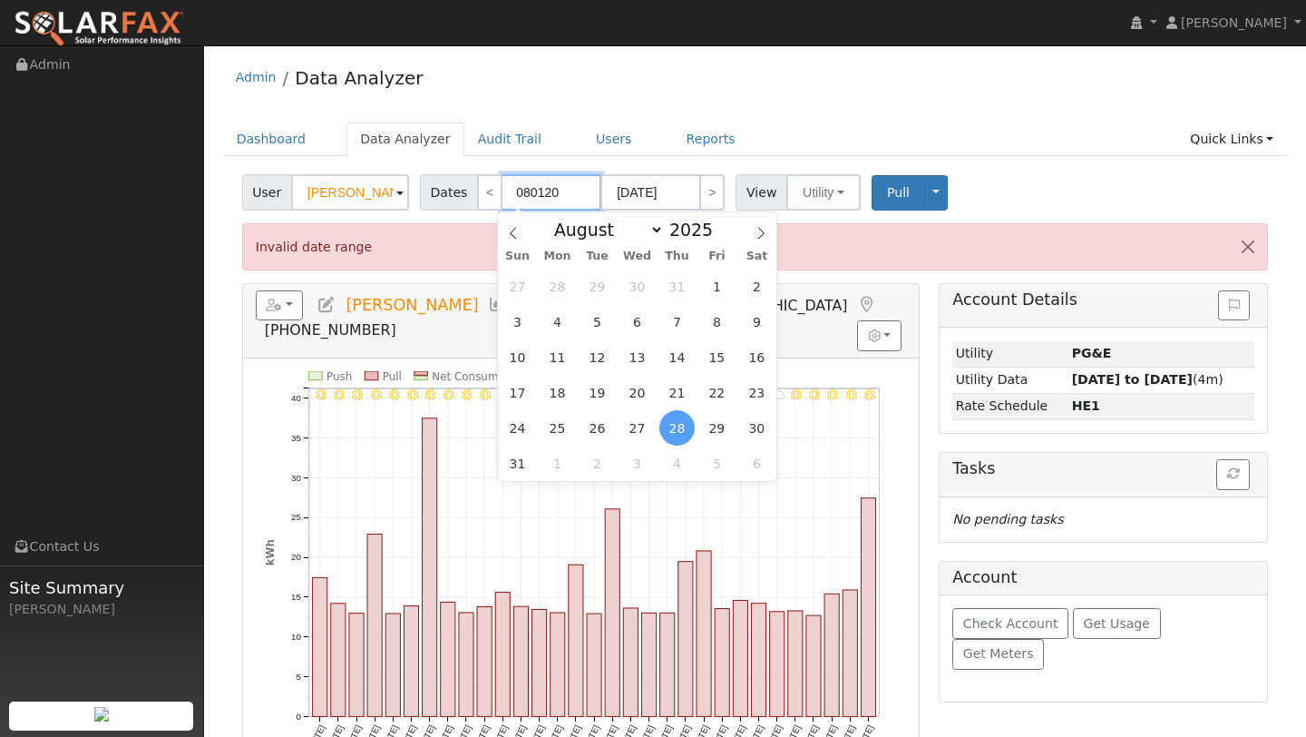
type input "08/31/0202"
type input "202"
type input "0801202"
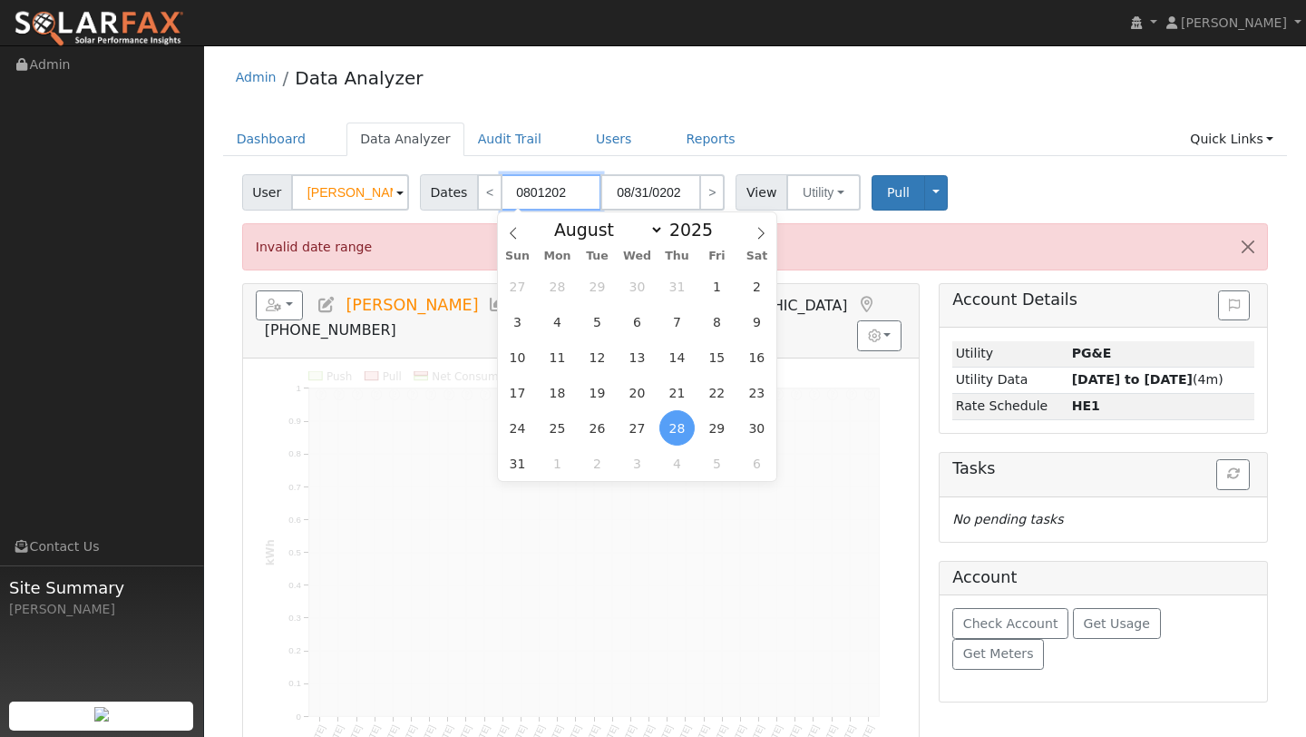
type input "[DATE]"
type input "2025"
type input "08012025"
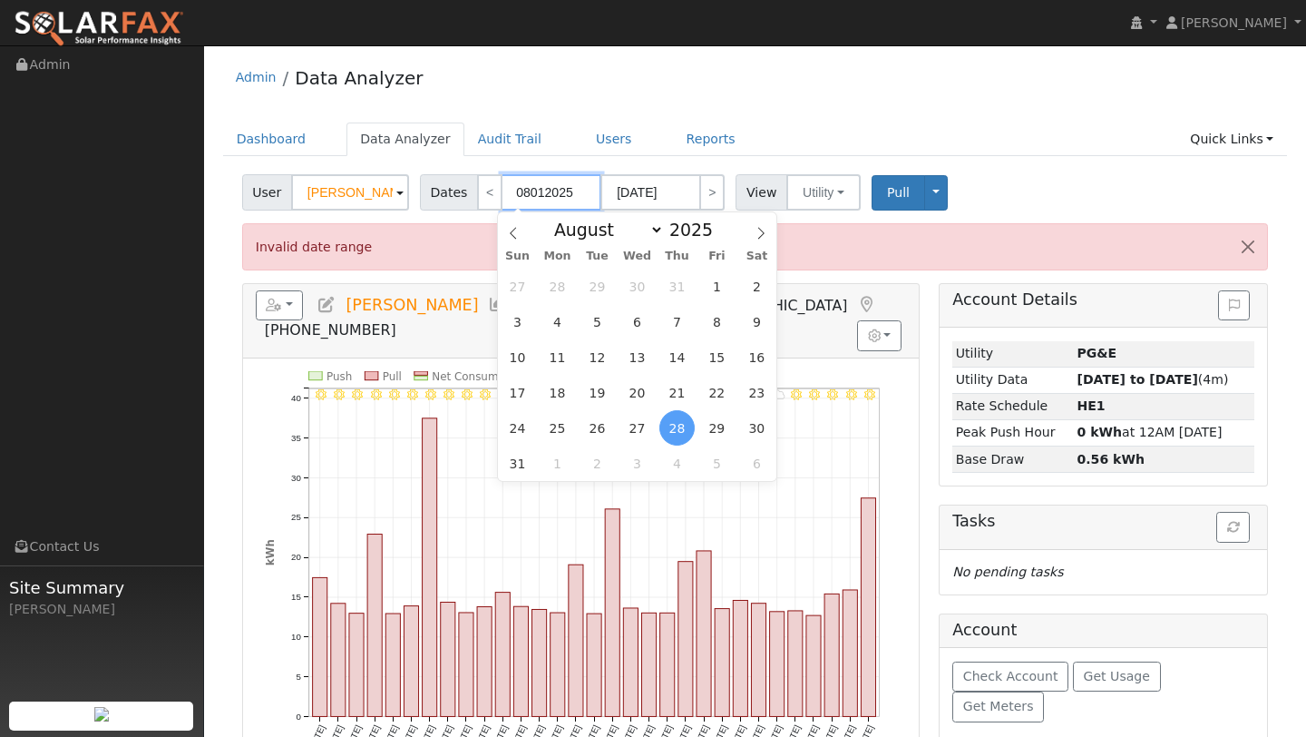
type input "[DATE]"
click at [681, 201] on input "[DATE]" at bounding box center [651, 192] width 100 height 36
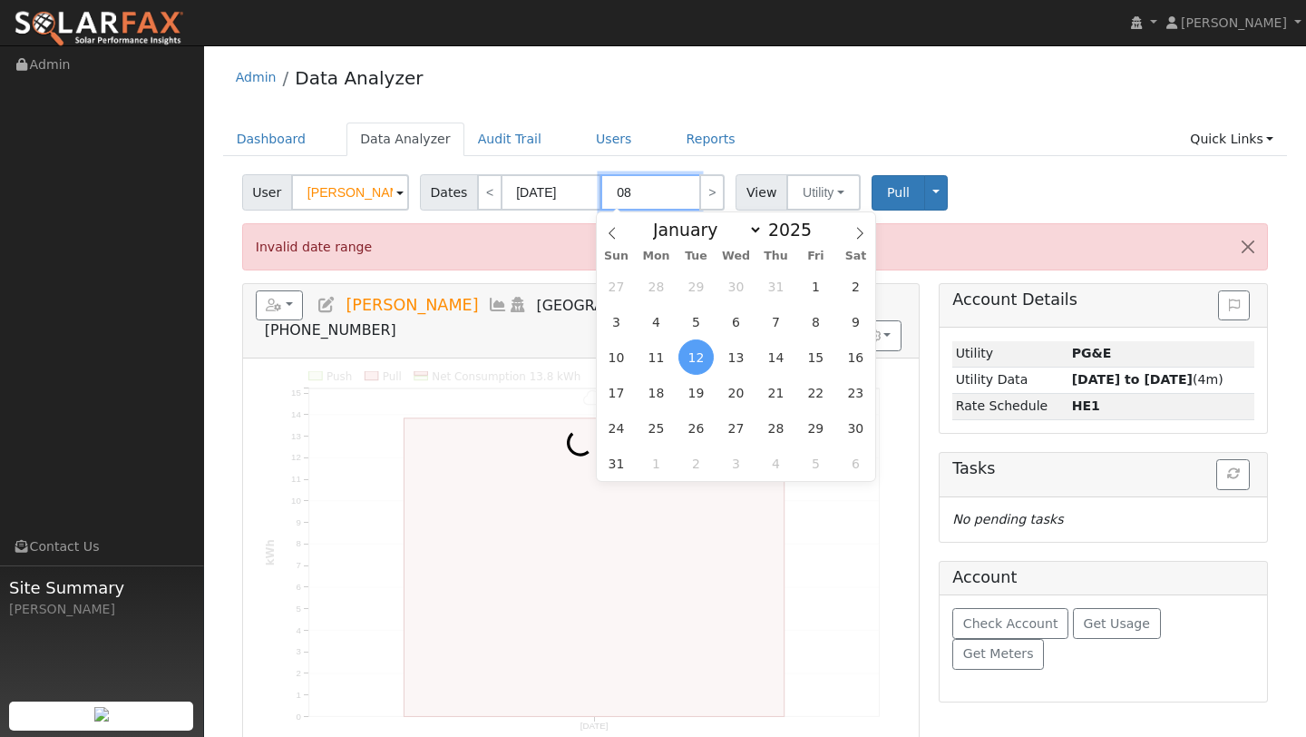
type input "0"
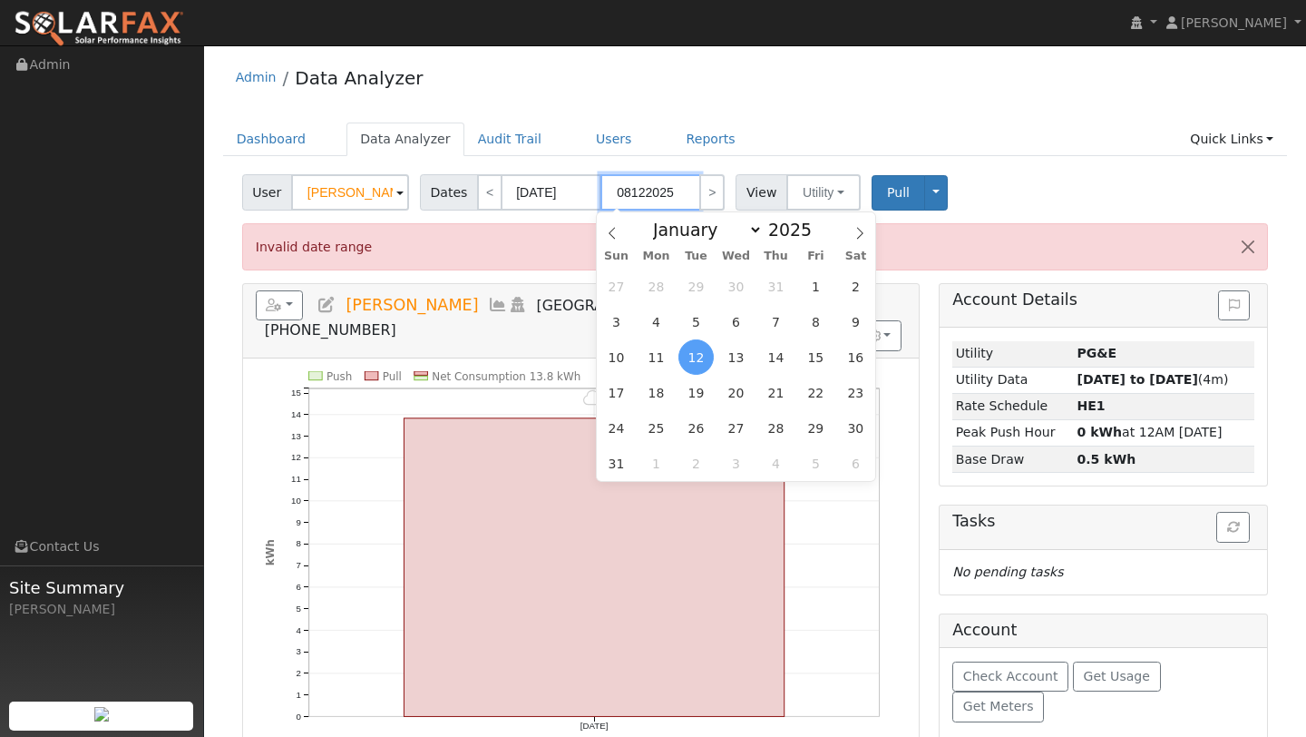
type input "[DATE]"
click at [787, 136] on ul "Dashboard Data Analyzer Audit Trail Users Reports Quick Links Quick Add Quick C…" at bounding box center [755, 139] width 1065 height 34
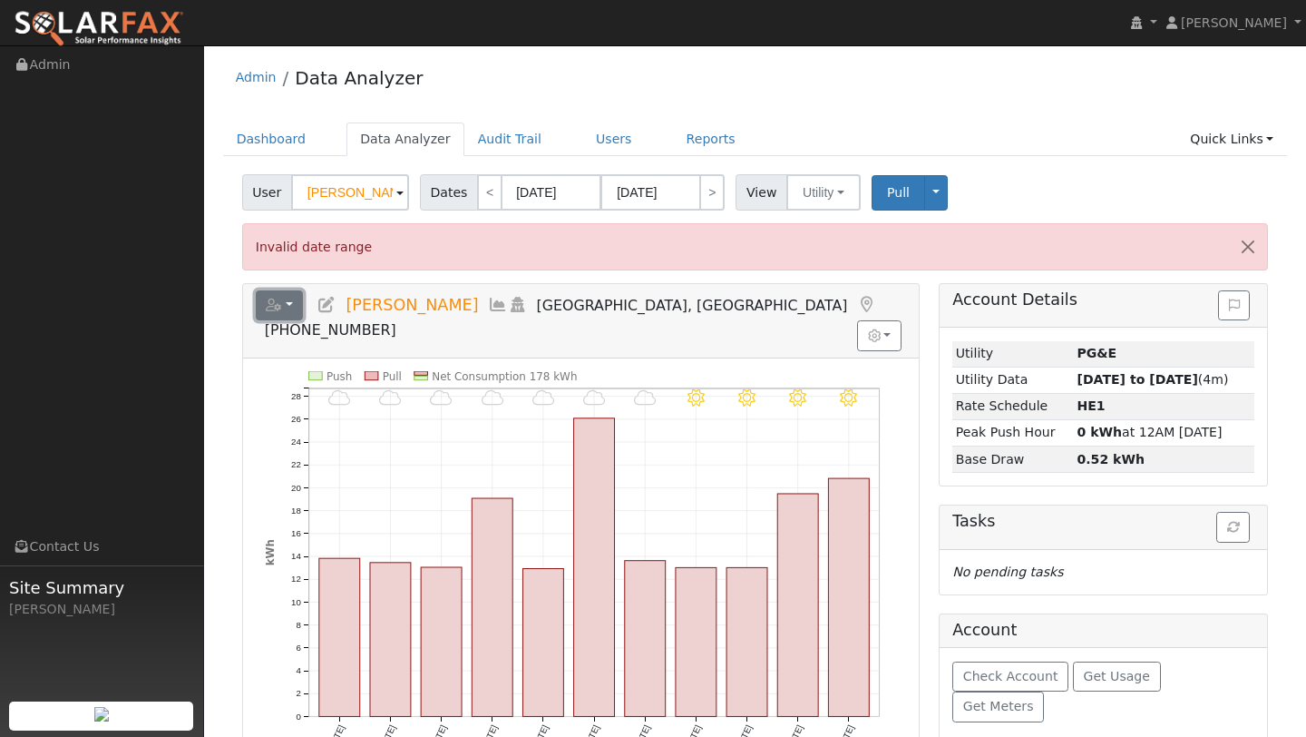
click at [293, 302] on button "button" at bounding box center [280, 305] width 48 height 31
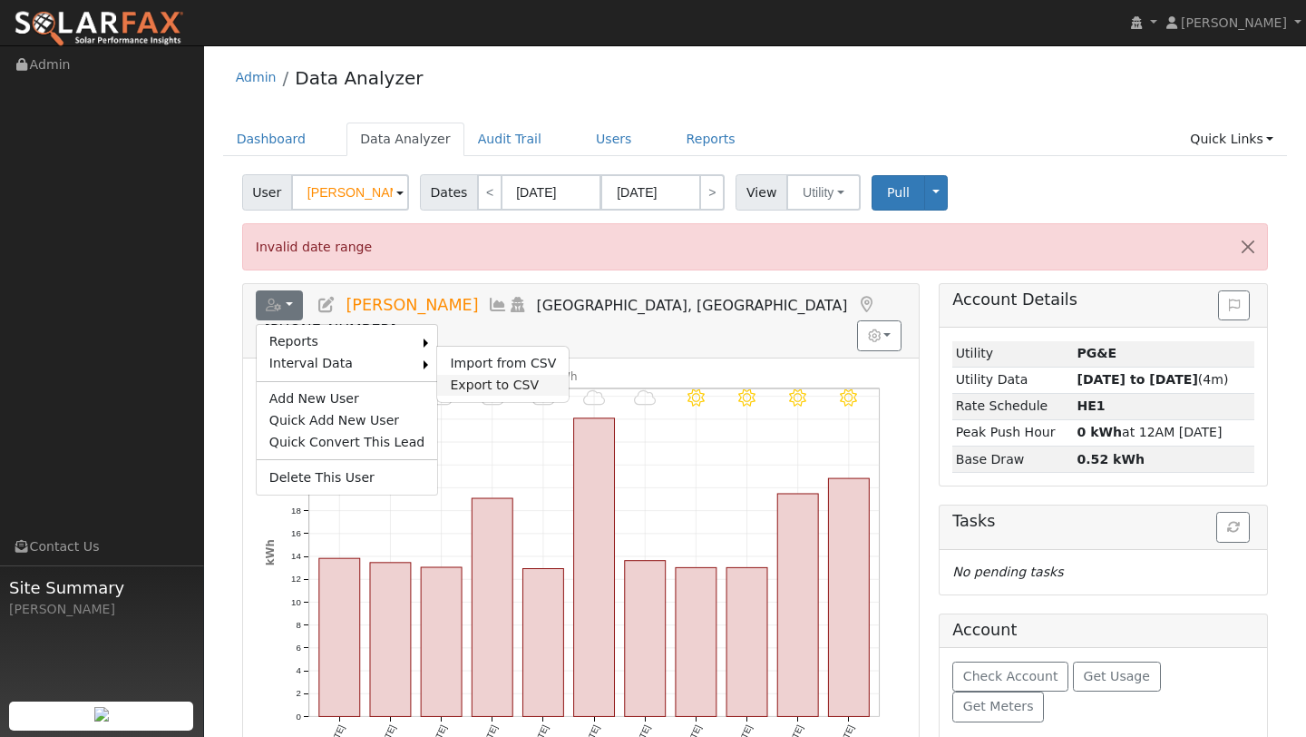
click at [451, 382] on link "Export to CSV" at bounding box center [503, 386] width 132 height 22
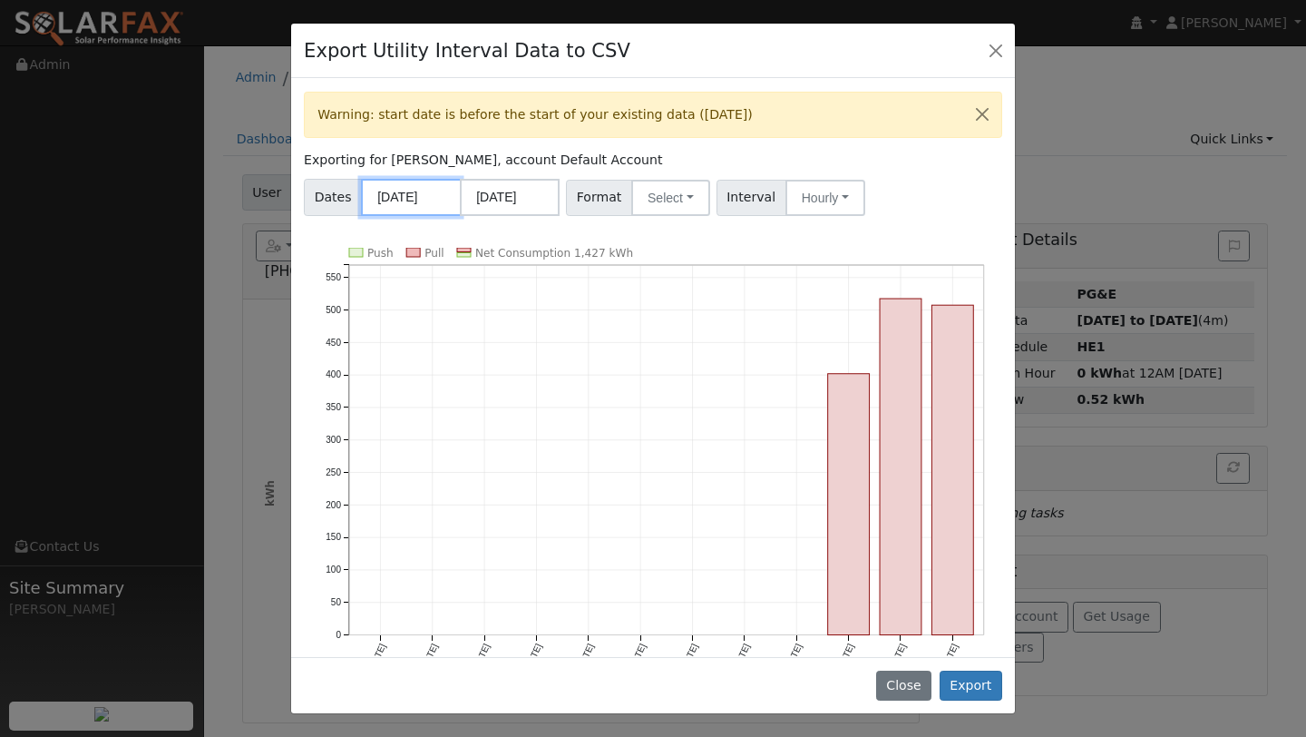
click at [386, 210] on input "[DATE]" at bounding box center [411, 197] width 100 height 37
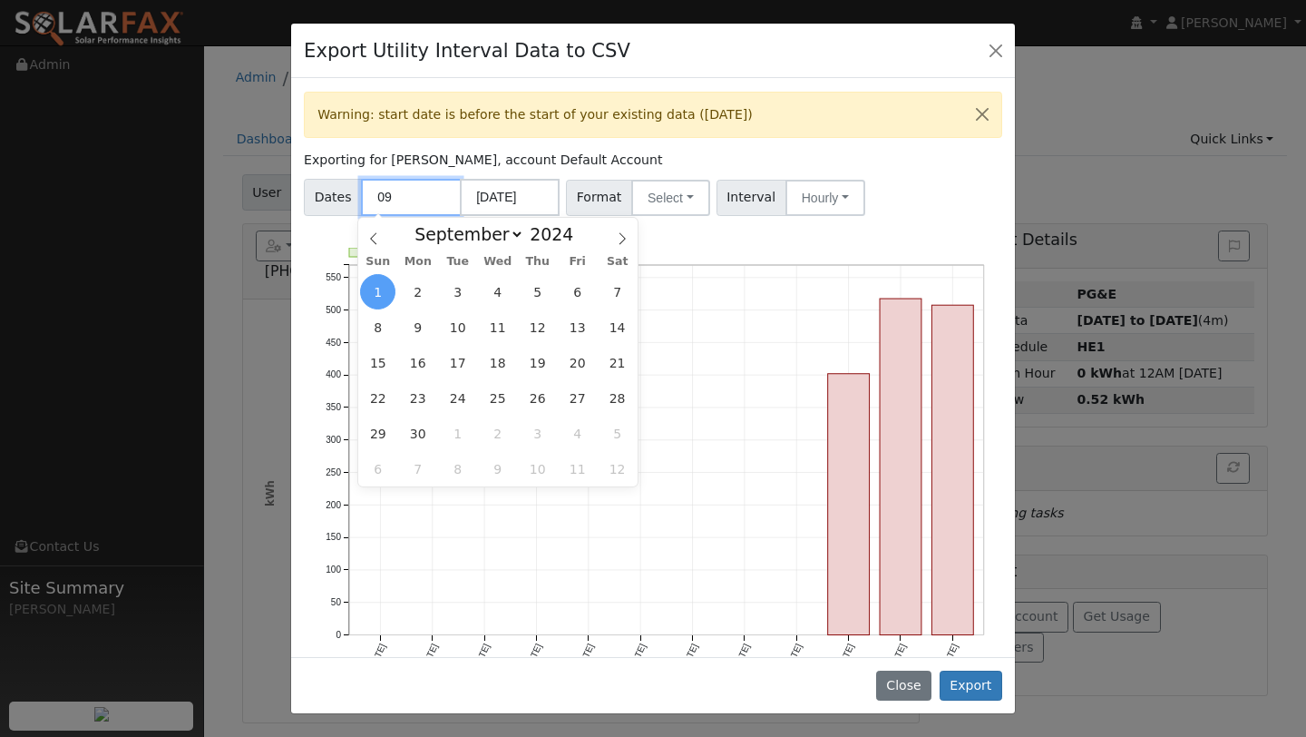
type input "0"
type input "[DATE]"
click at [668, 167] on div "Warning: start date is before the start of your existing data ([DATE]) Exportin…" at bounding box center [653, 367] width 724 height 578
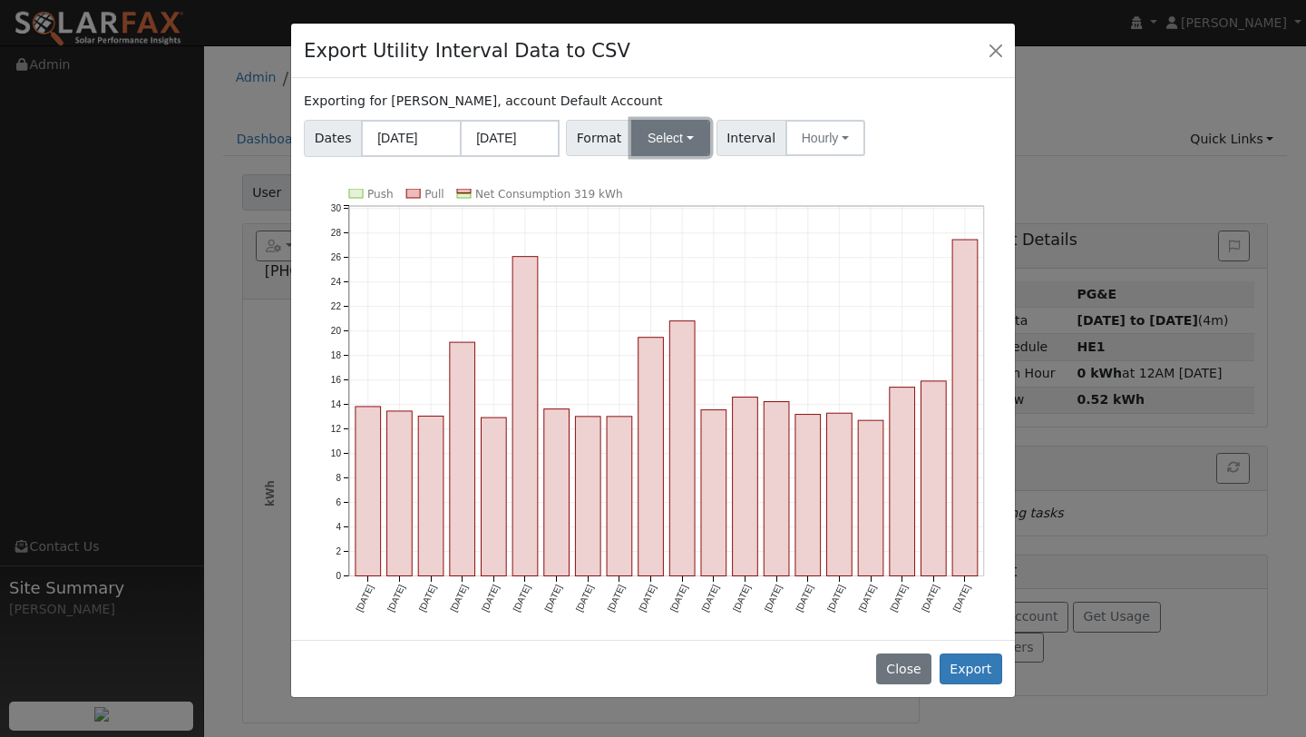
click at [648, 141] on button "Select" at bounding box center [670, 138] width 79 height 36
click at [220, 160] on div "Export Utility Interval Data to CSV Exporting for [PERSON_NAME], account Defaul…" at bounding box center [653, 368] width 1306 height 737
click at [985, 54] on button "Close" at bounding box center [995, 49] width 25 height 25
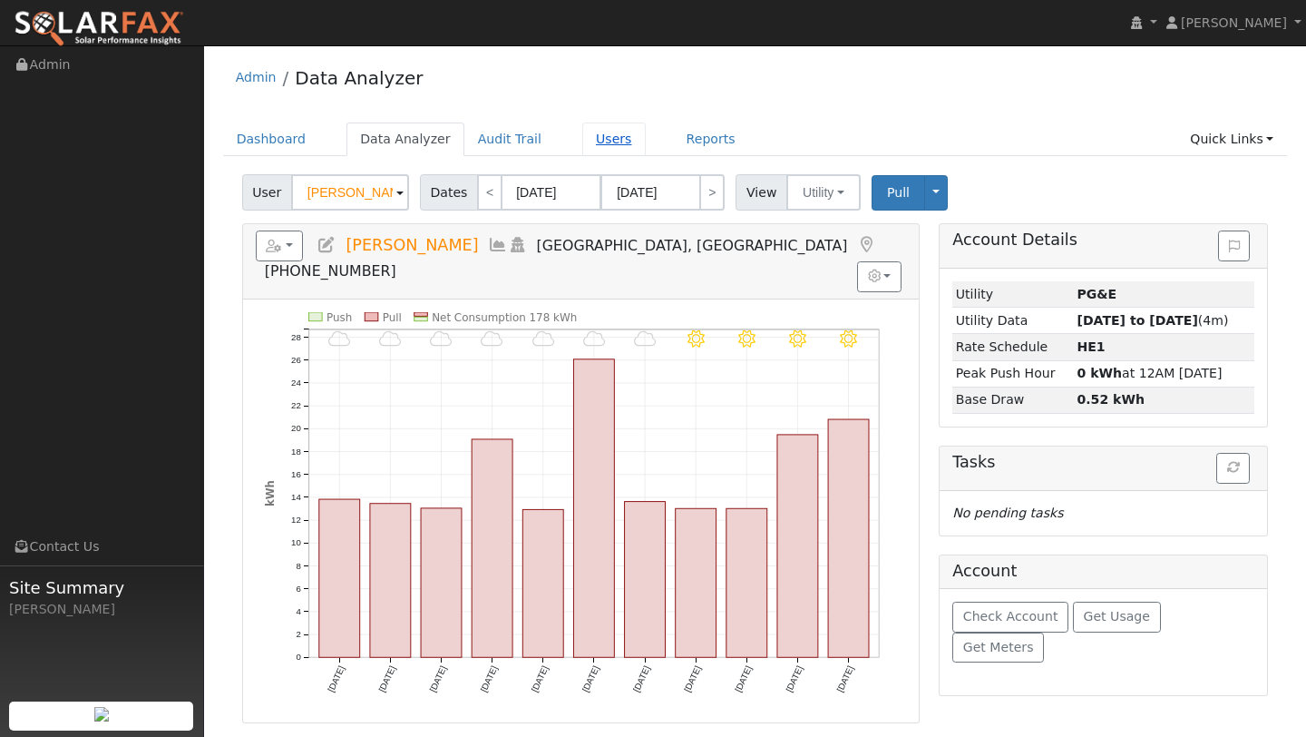
click at [591, 150] on link "Users" at bounding box center [613, 139] width 63 height 34
